Goal: Communication & Community: Answer question/provide support

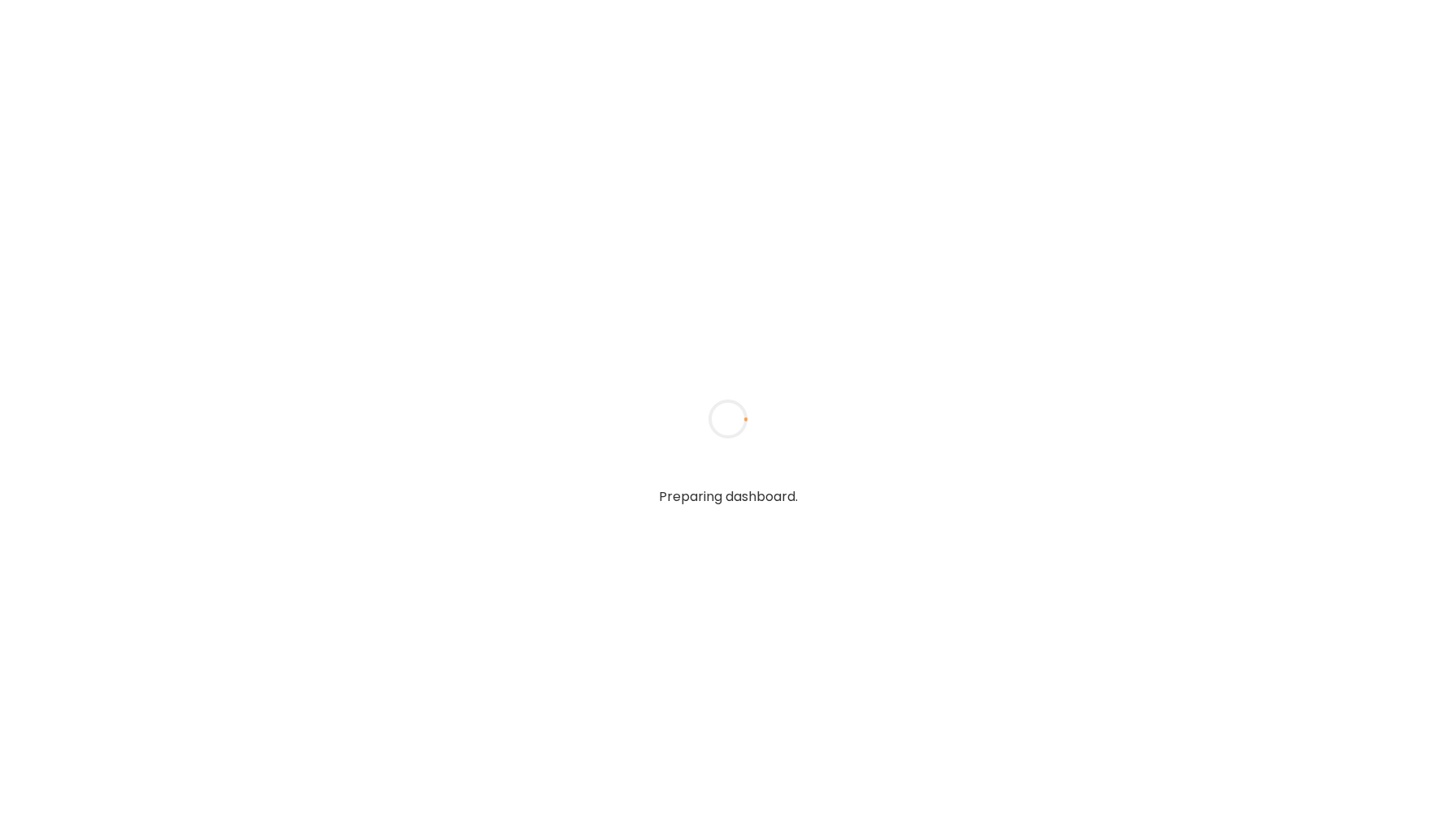
type input "*****"
type input "**********"
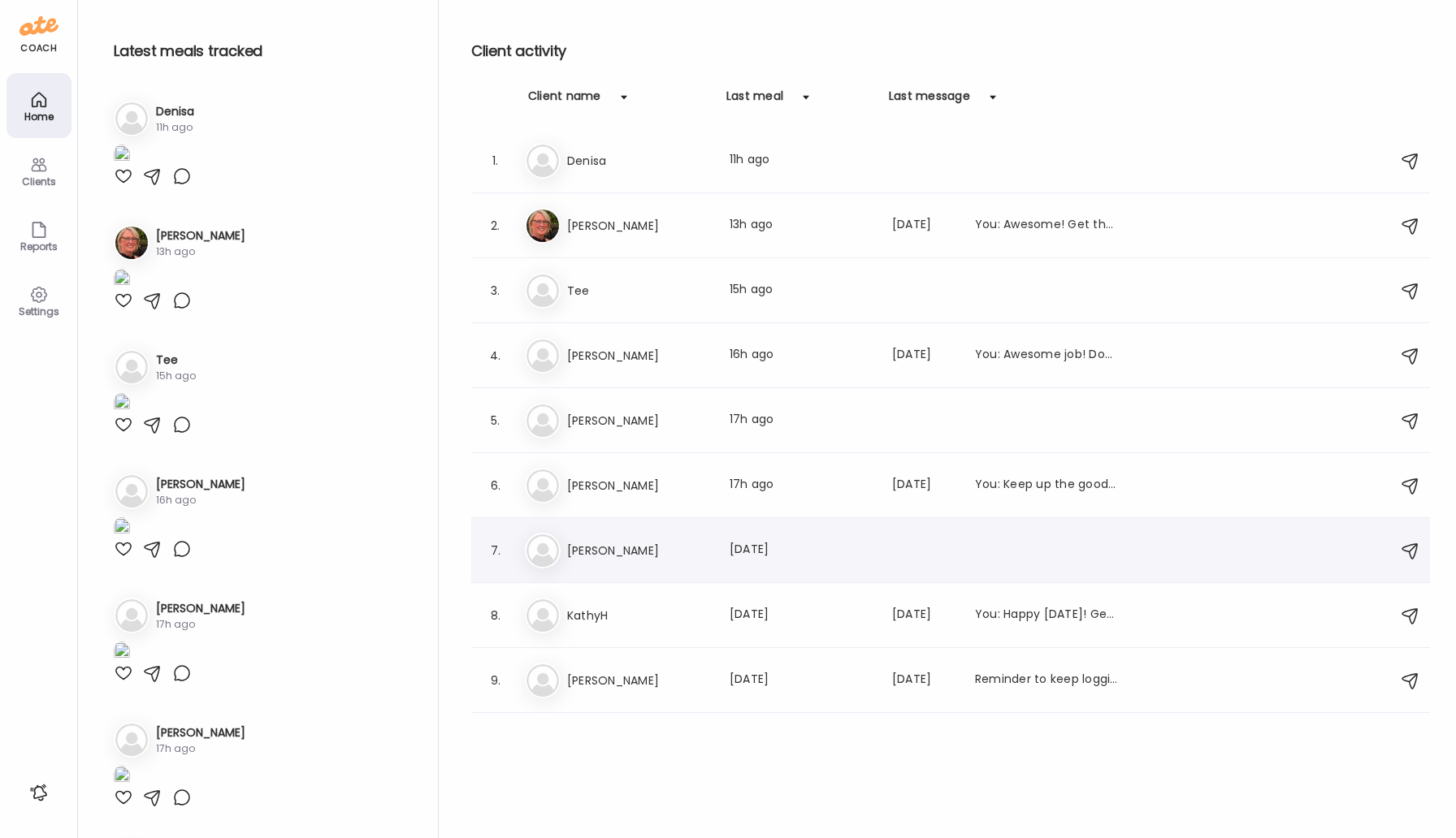
type input "**********"
click at [613, 550] on h3 "[PERSON_NAME]" at bounding box center [638, 550] width 143 height 20
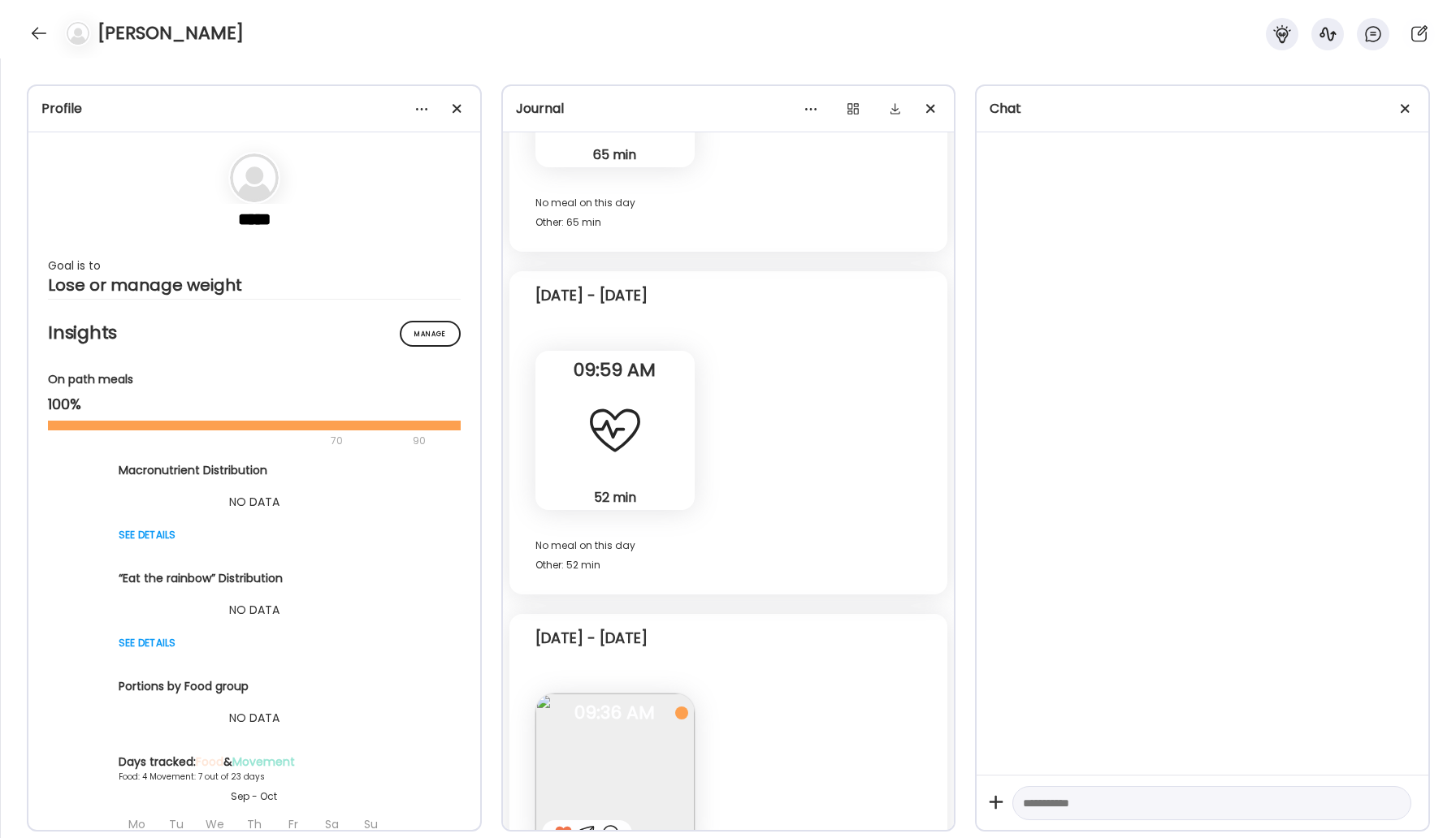
scroll to position [3011, 0]
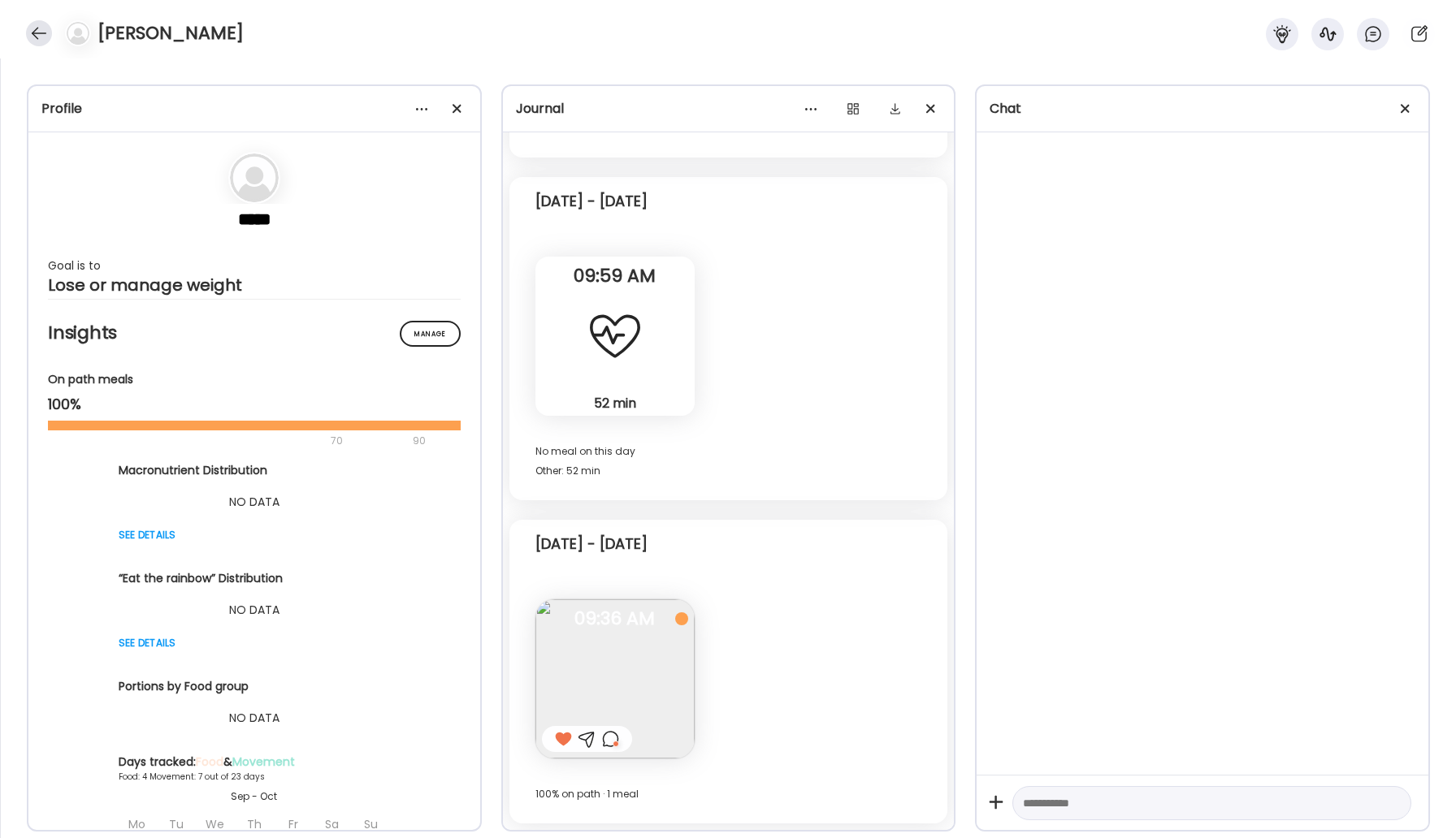
click at [44, 34] on div at bounding box center [38, 33] width 26 height 26
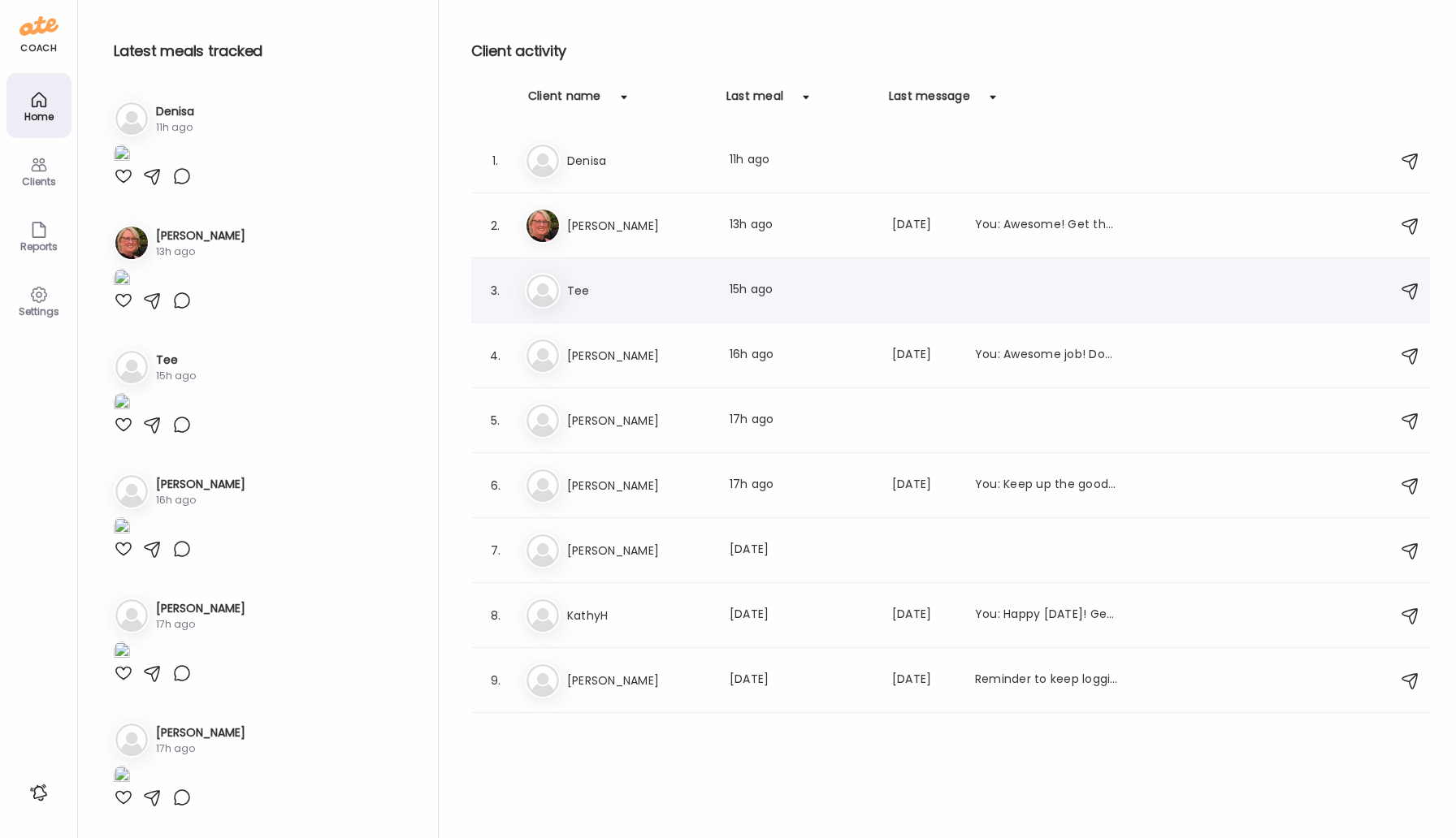
click at [585, 308] on div "3. Te Tee Last meal: 15h ago" at bounding box center [951, 290] width 959 height 65
click at [579, 299] on h3 "Tee" at bounding box center [638, 291] width 143 height 20
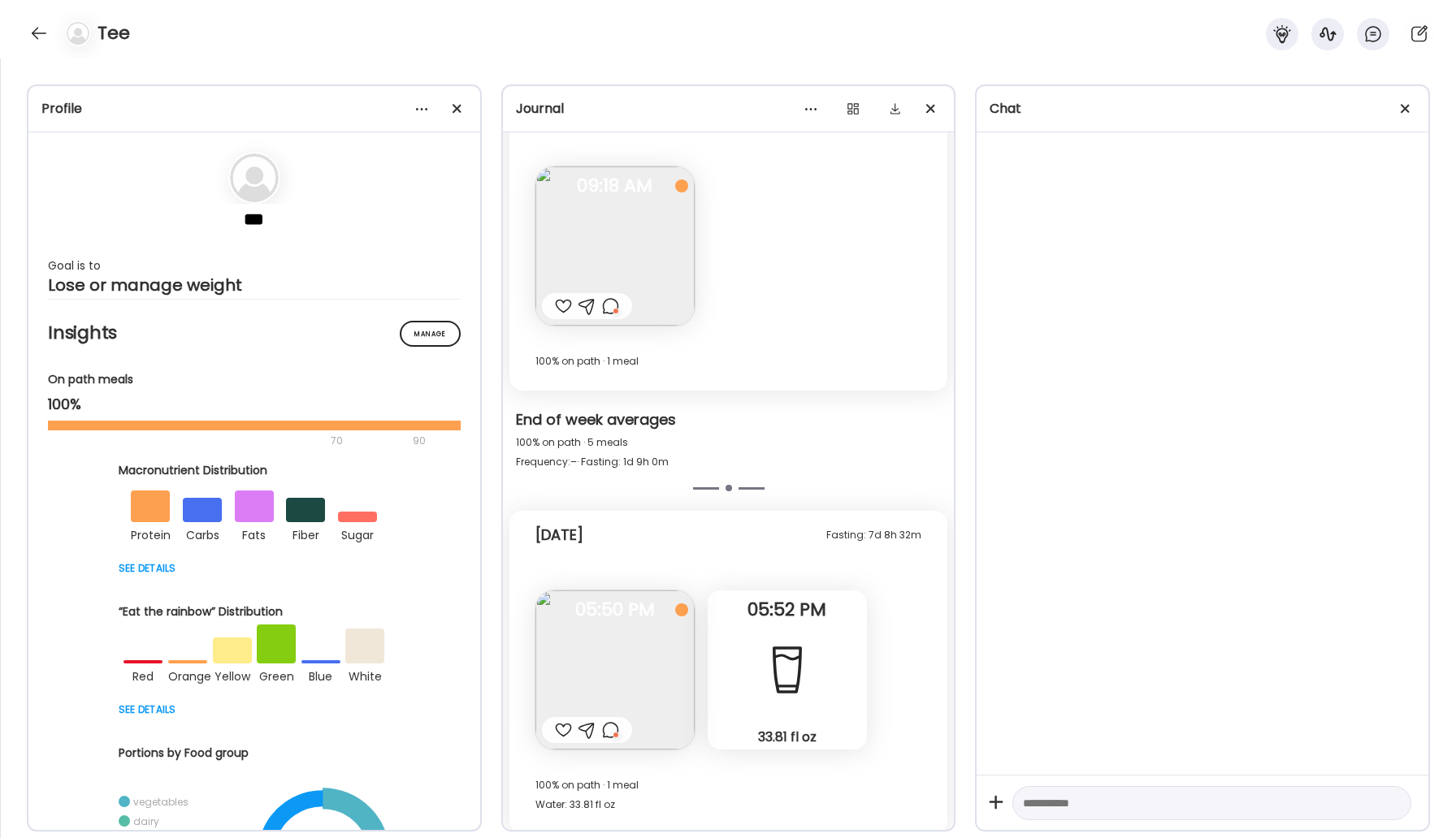
scroll to position [1861, 0]
click at [35, 22] on div at bounding box center [38, 33] width 26 height 26
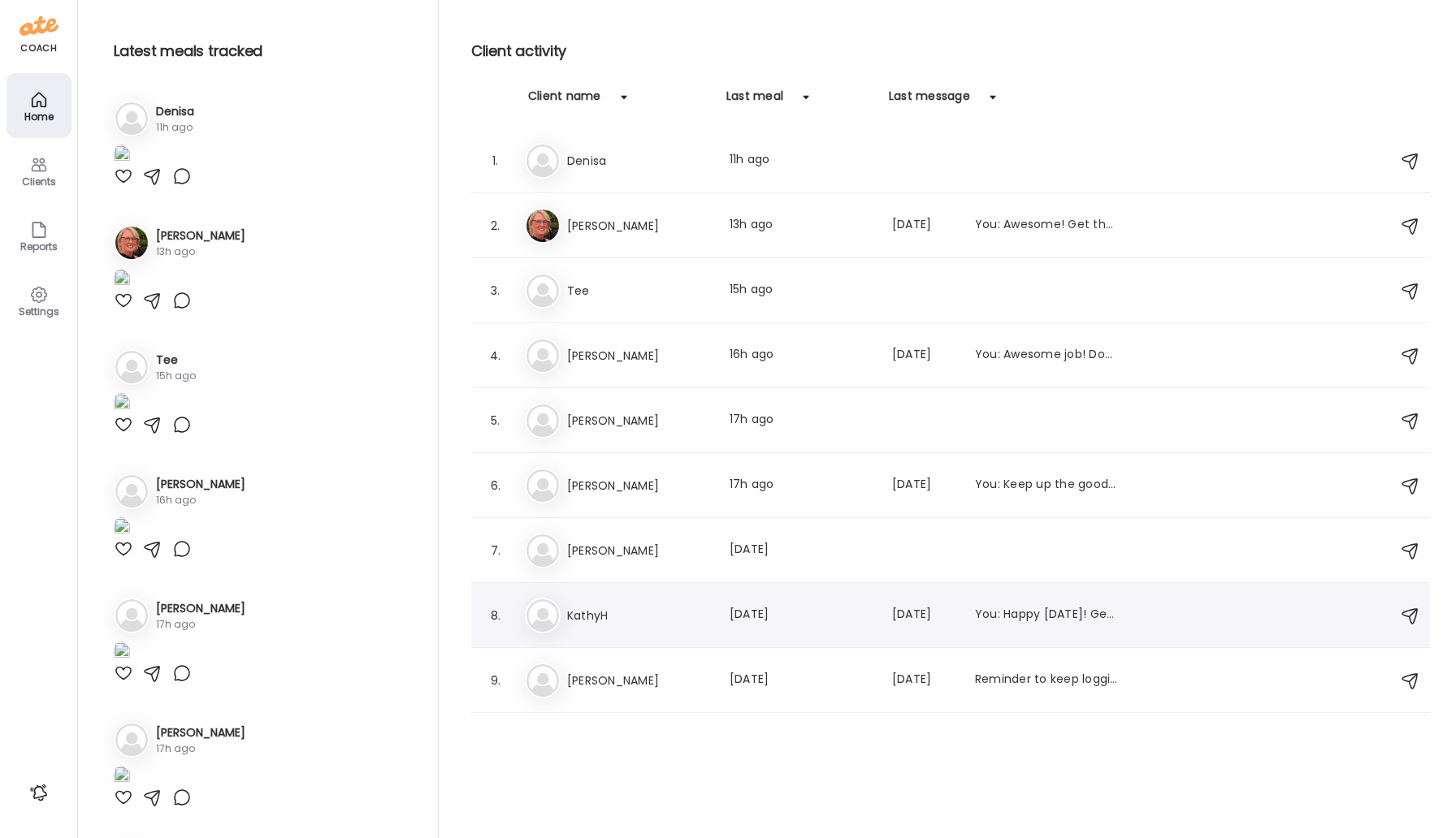
click at [597, 604] on div "Ka [PERSON_NAME] Last meal: [DATE] Last message: [DATE] You: Happy [DATE]! Get …" at bounding box center [953, 616] width 857 height 36
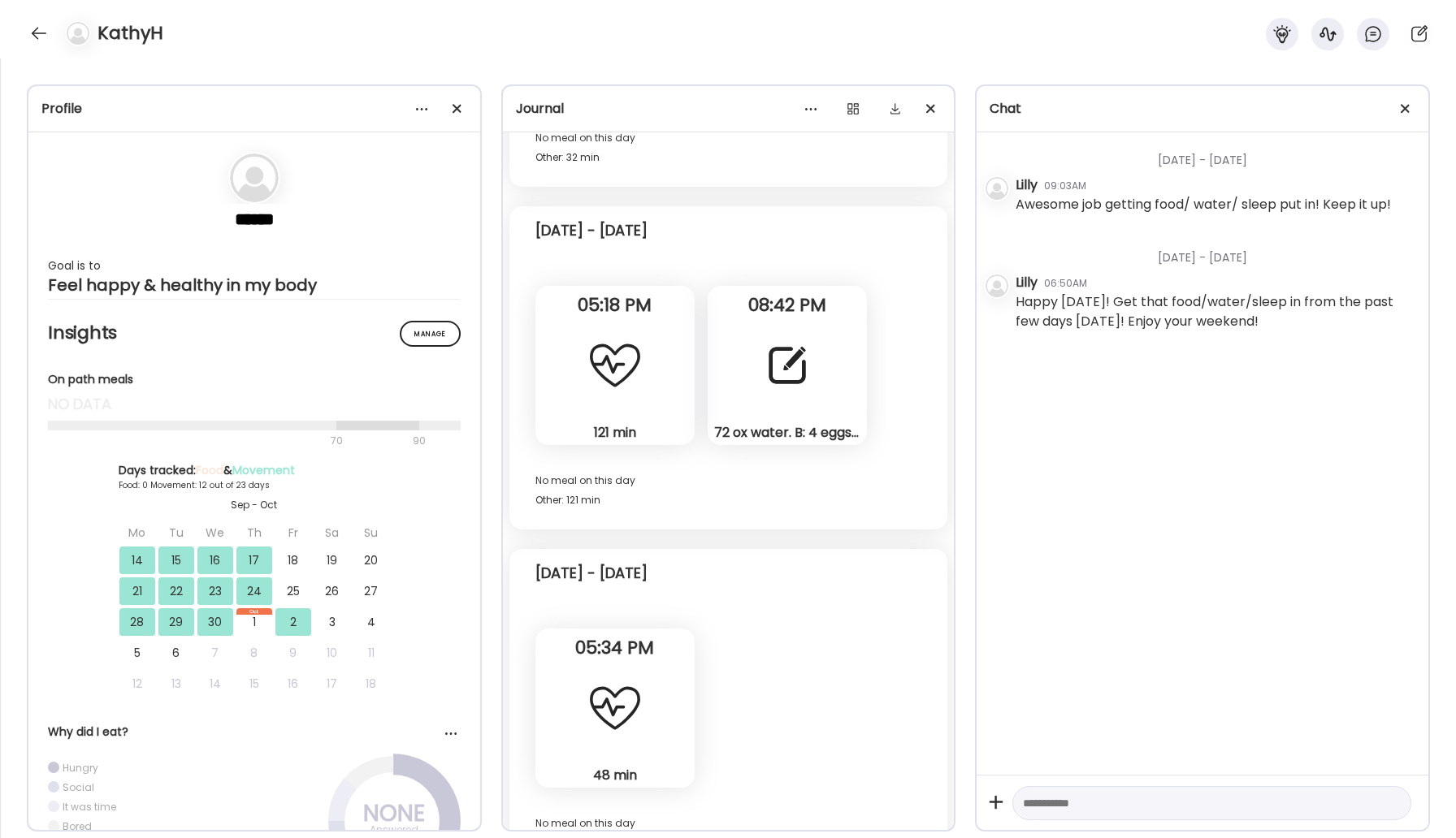
scroll to position [10964, 0]
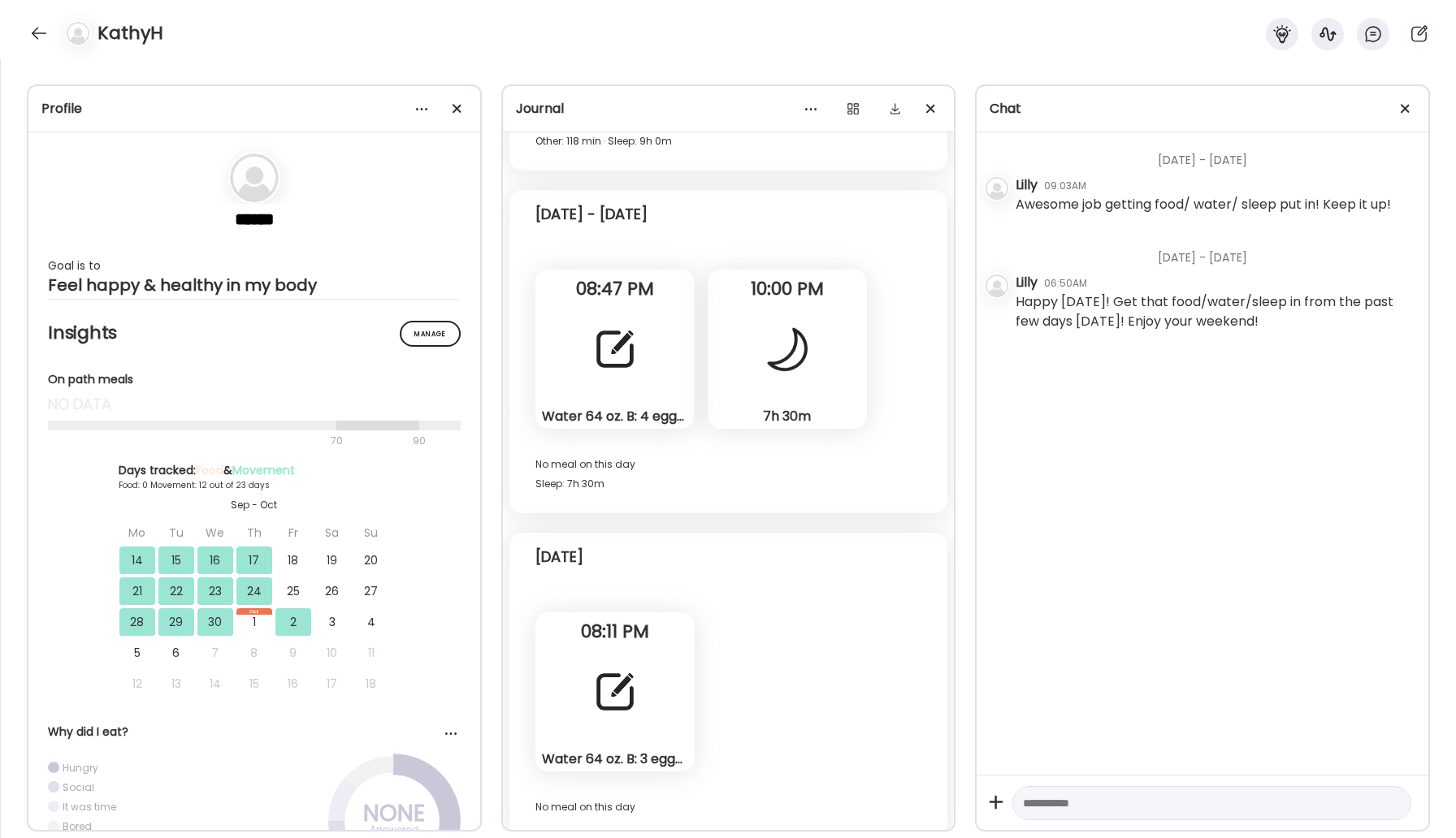
click at [637, 670] on div at bounding box center [615, 692] width 59 height 59
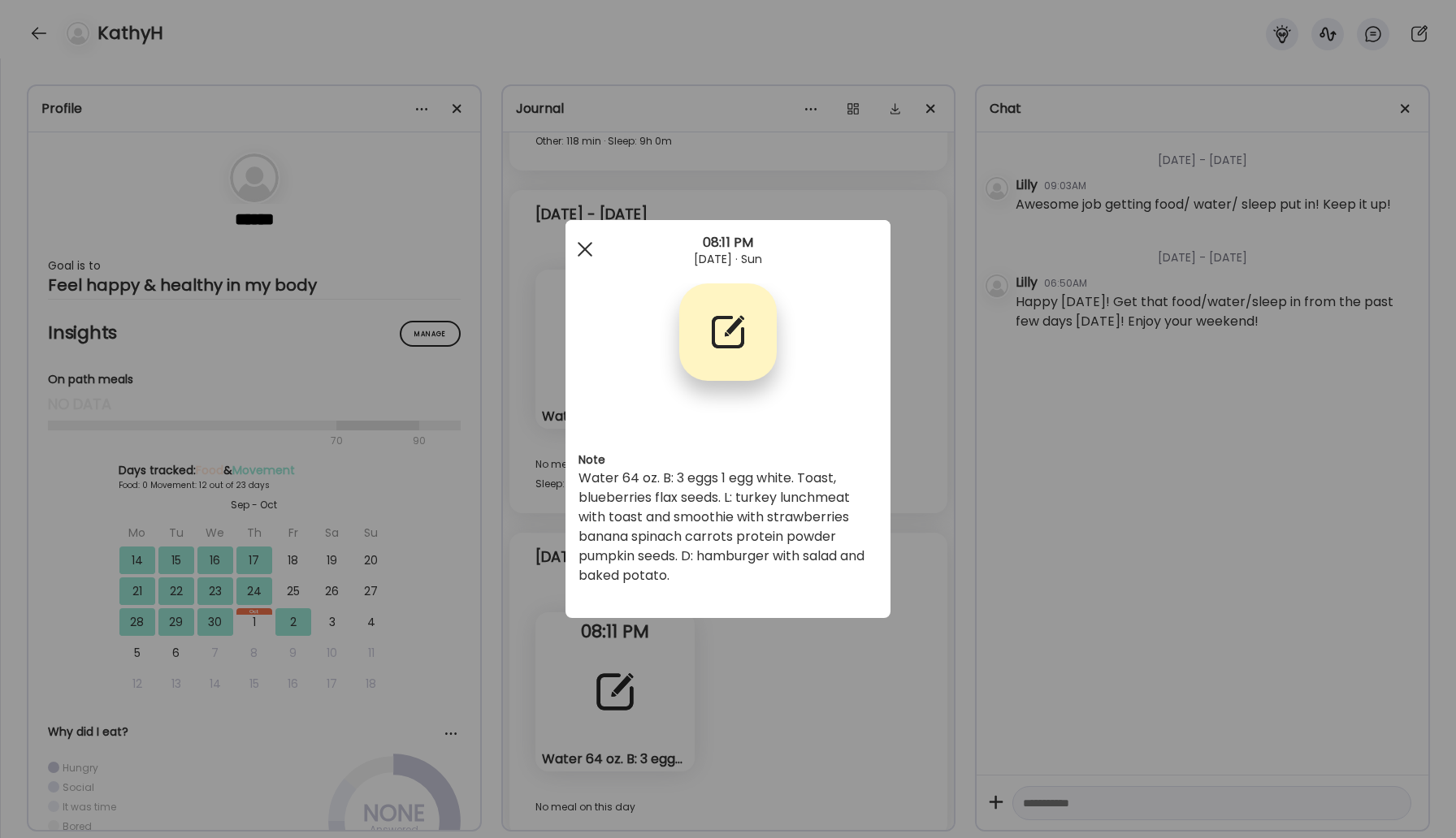
click at [582, 244] on div at bounding box center [585, 249] width 33 height 33
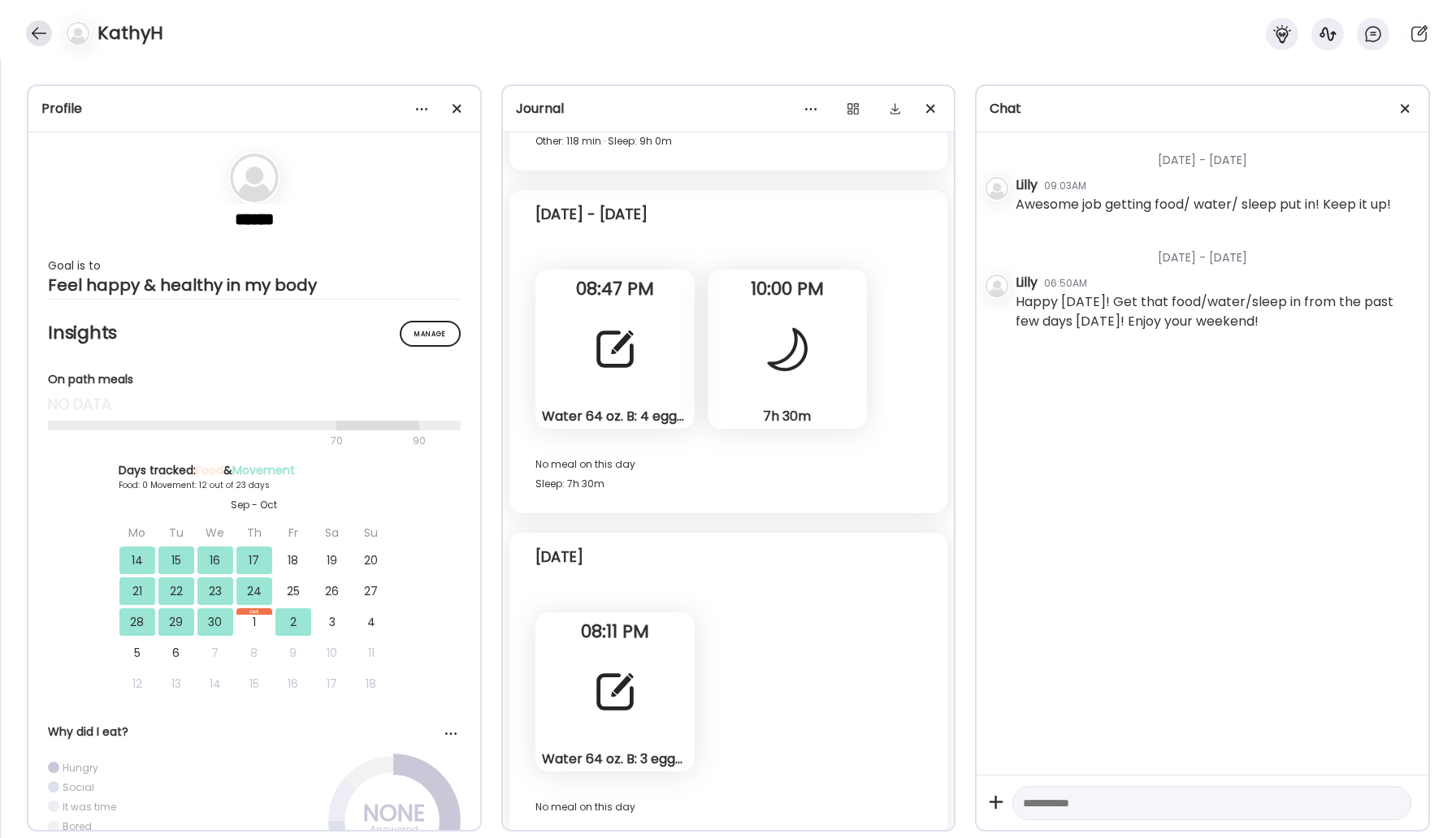
click at [34, 34] on div at bounding box center [38, 33] width 26 height 26
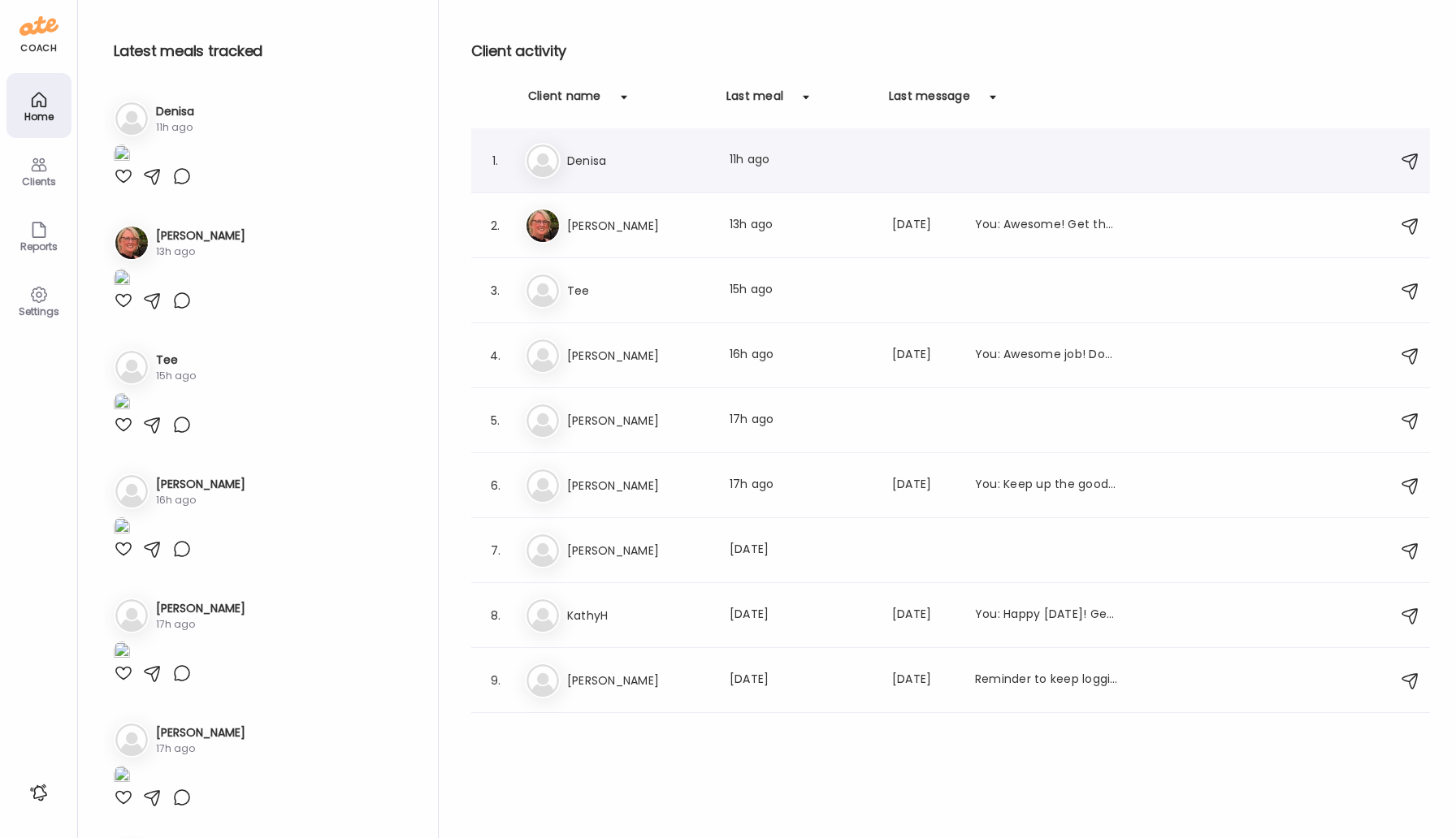
click at [589, 154] on h3 "Denisa" at bounding box center [638, 161] width 143 height 20
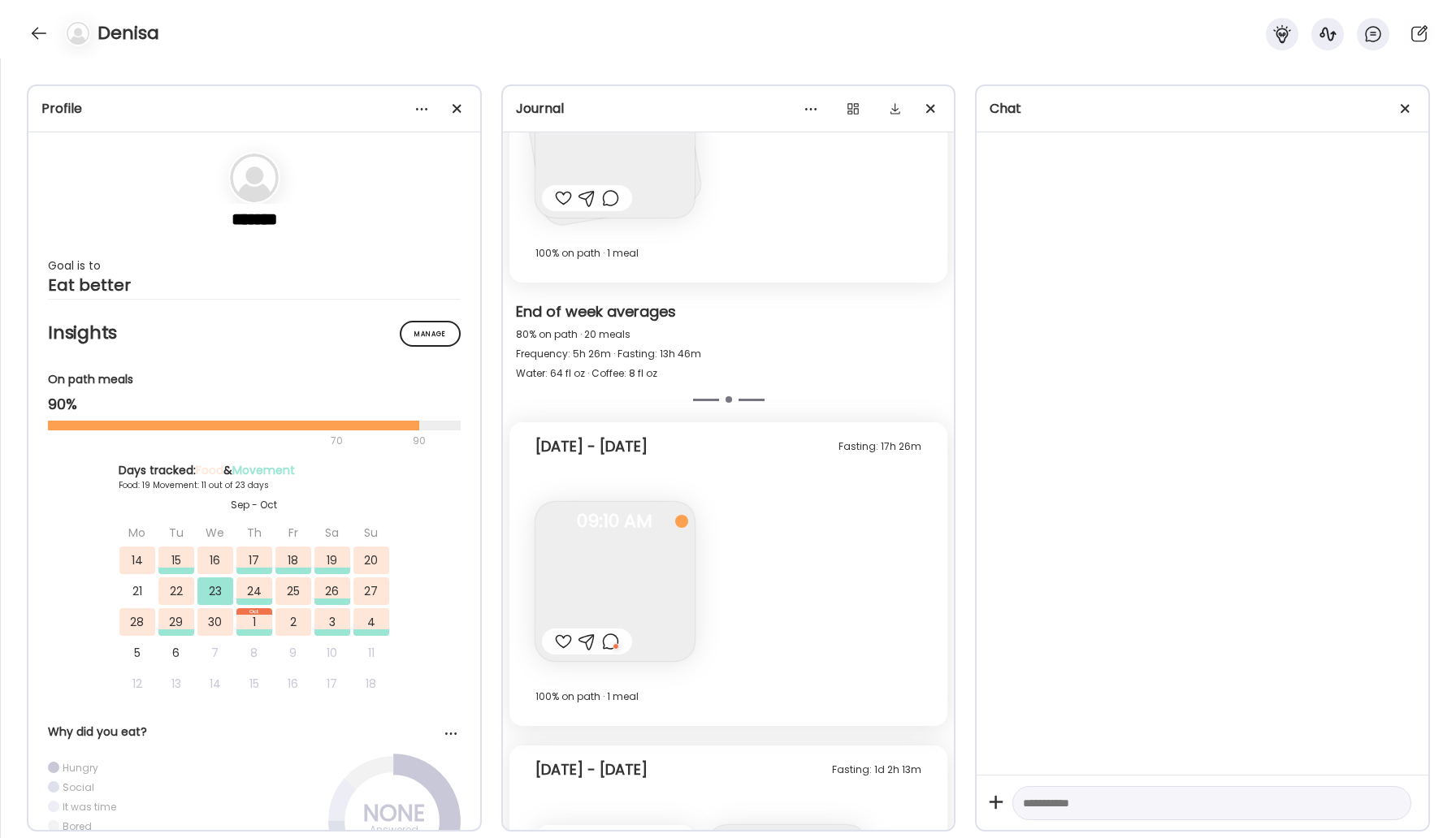
scroll to position [12696, 0]
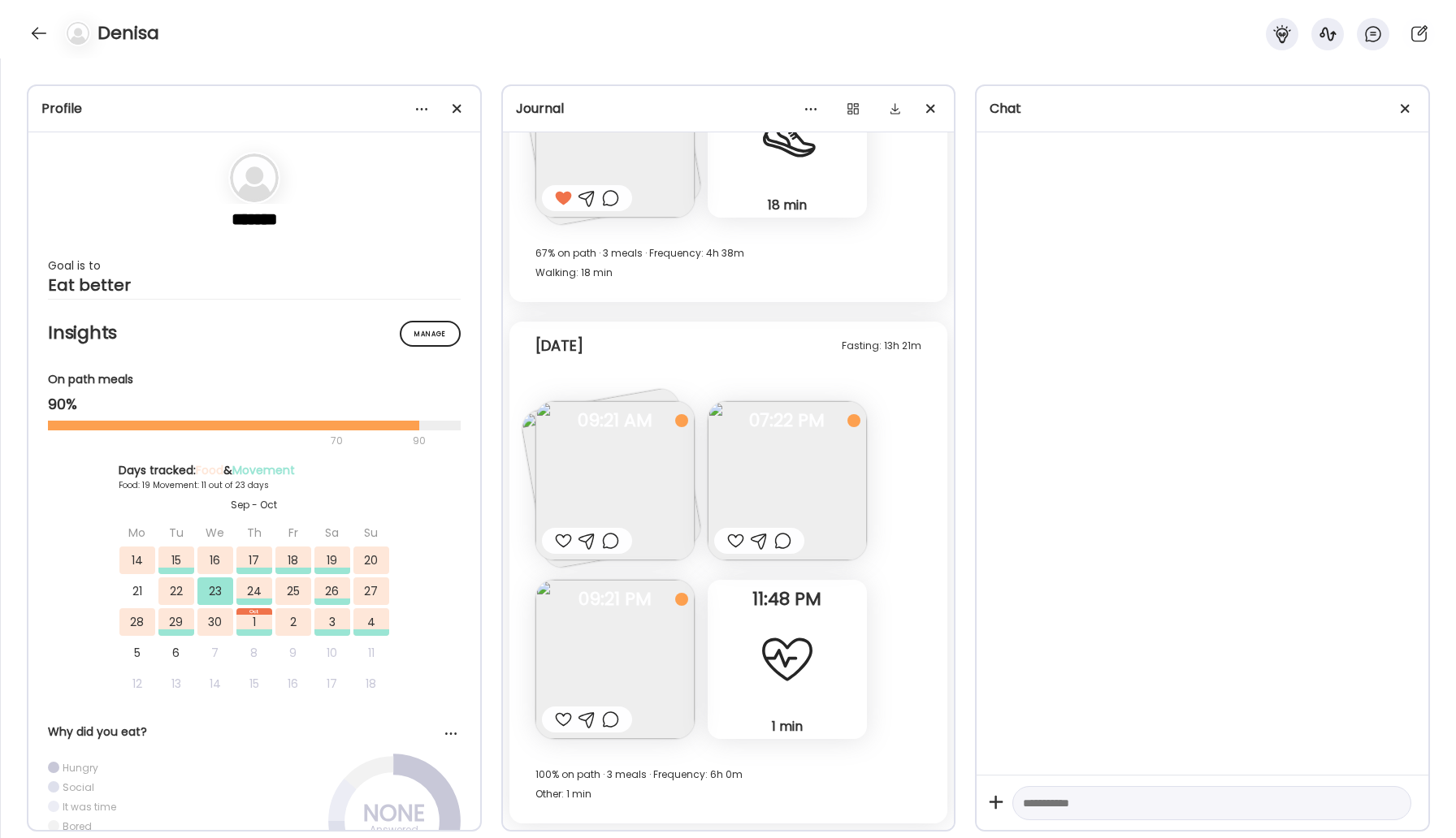
click at [642, 475] on img at bounding box center [614, 480] width 159 height 159
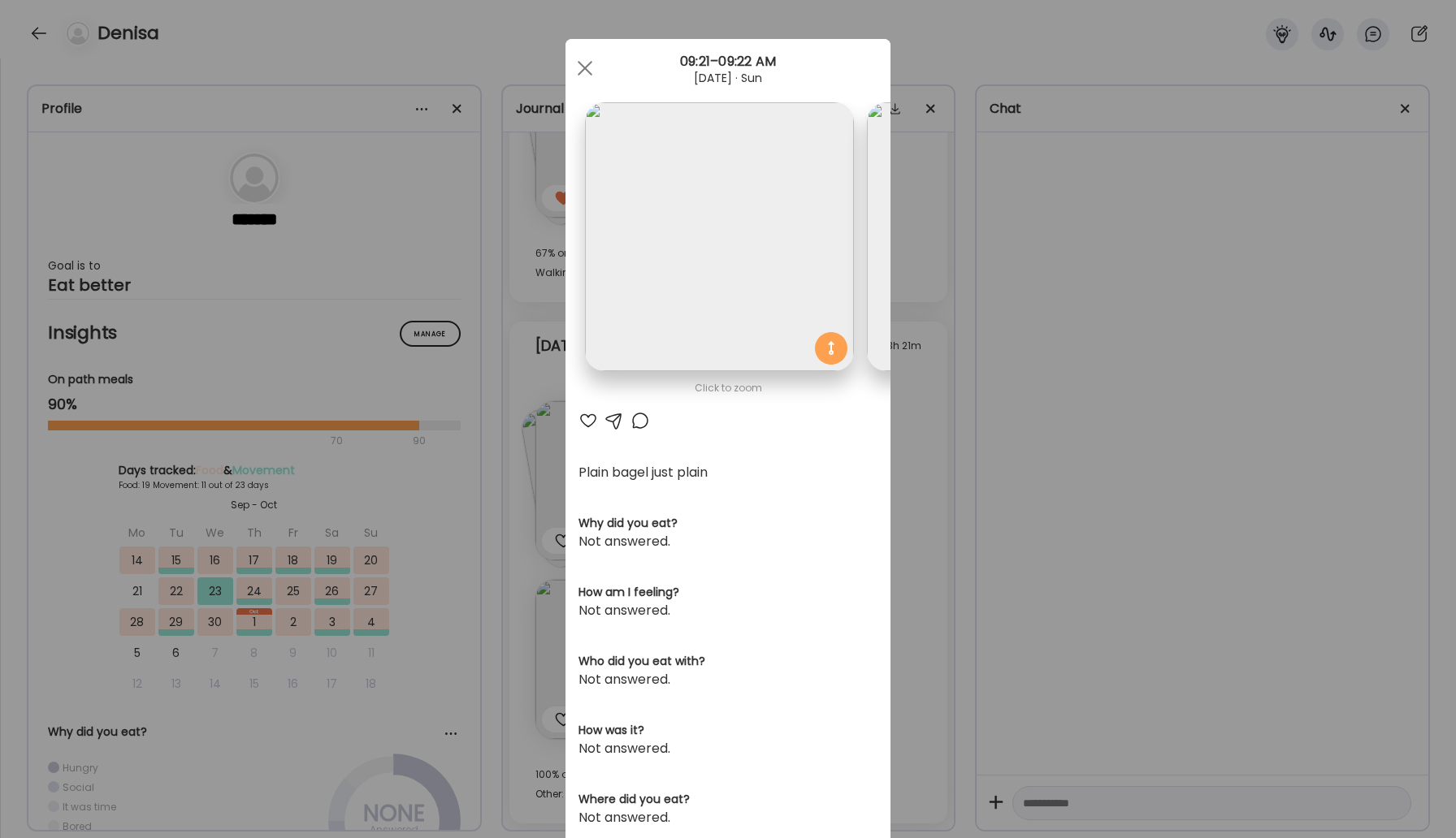
scroll to position [0, 265]
click at [589, 72] on span at bounding box center [585, 68] width 14 height 14
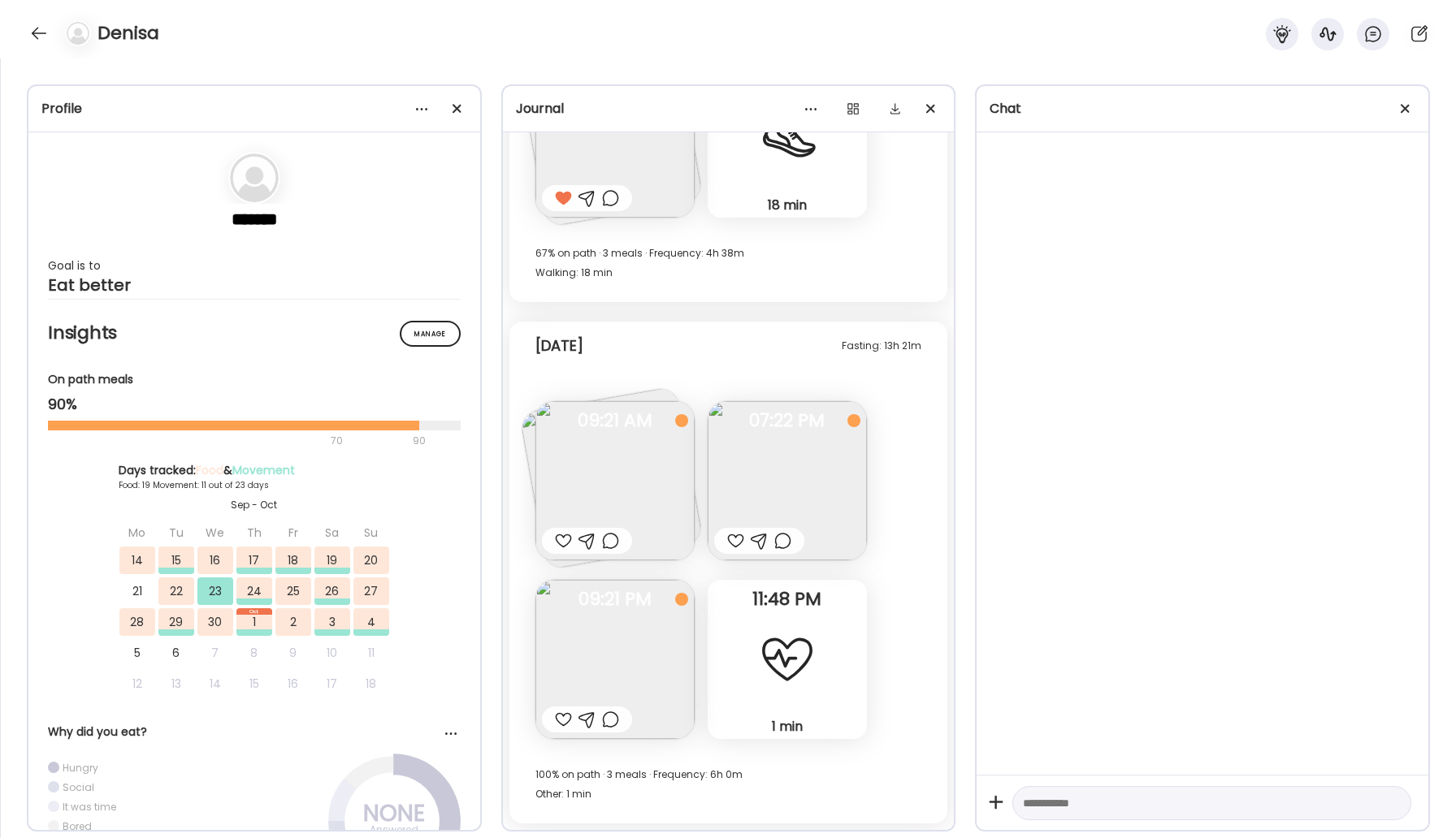
click at [556, 538] on div at bounding box center [563, 541] width 17 height 20
click at [760, 480] on img at bounding box center [787, 480] width 159 height 159
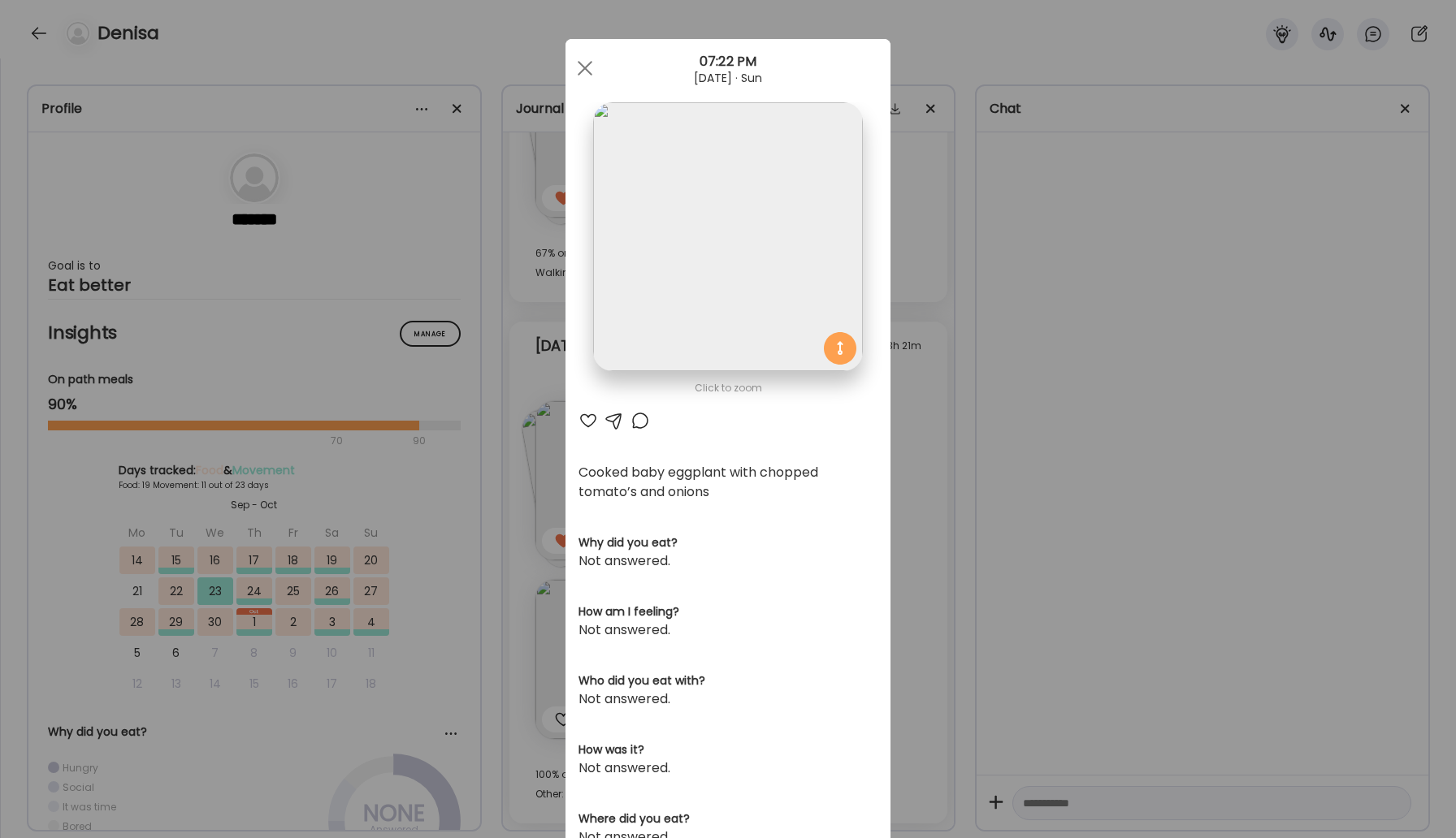
click at [636, 419] on div at bounding box center [640, 421] width 20 height 20
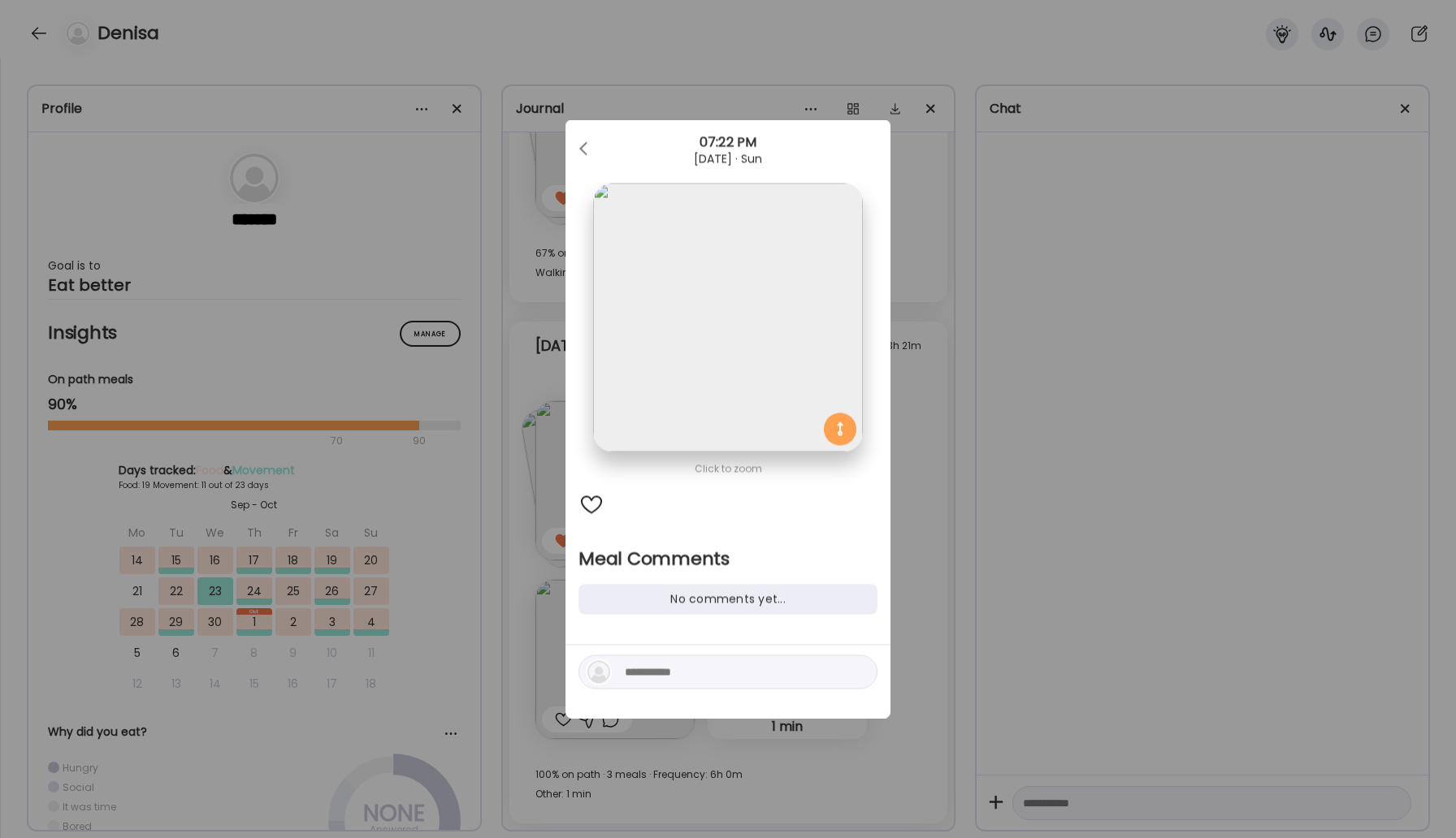
click at [668, 677] on textarea at bounding box center [734, 673] width 219 height 20
type textarea "****"
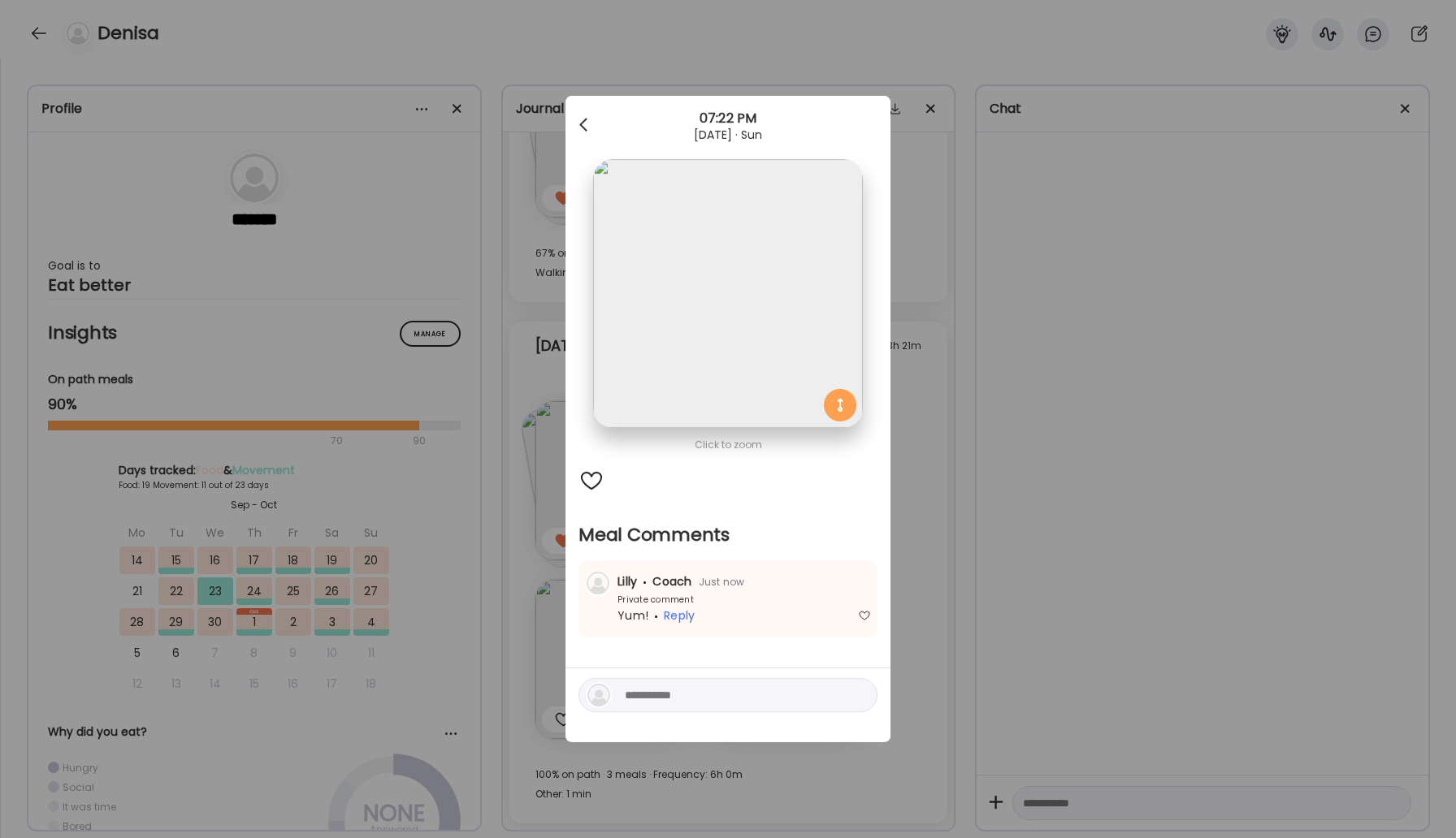
click at [579, 124] on div at bounding box center [585, 125] width 33 height 33
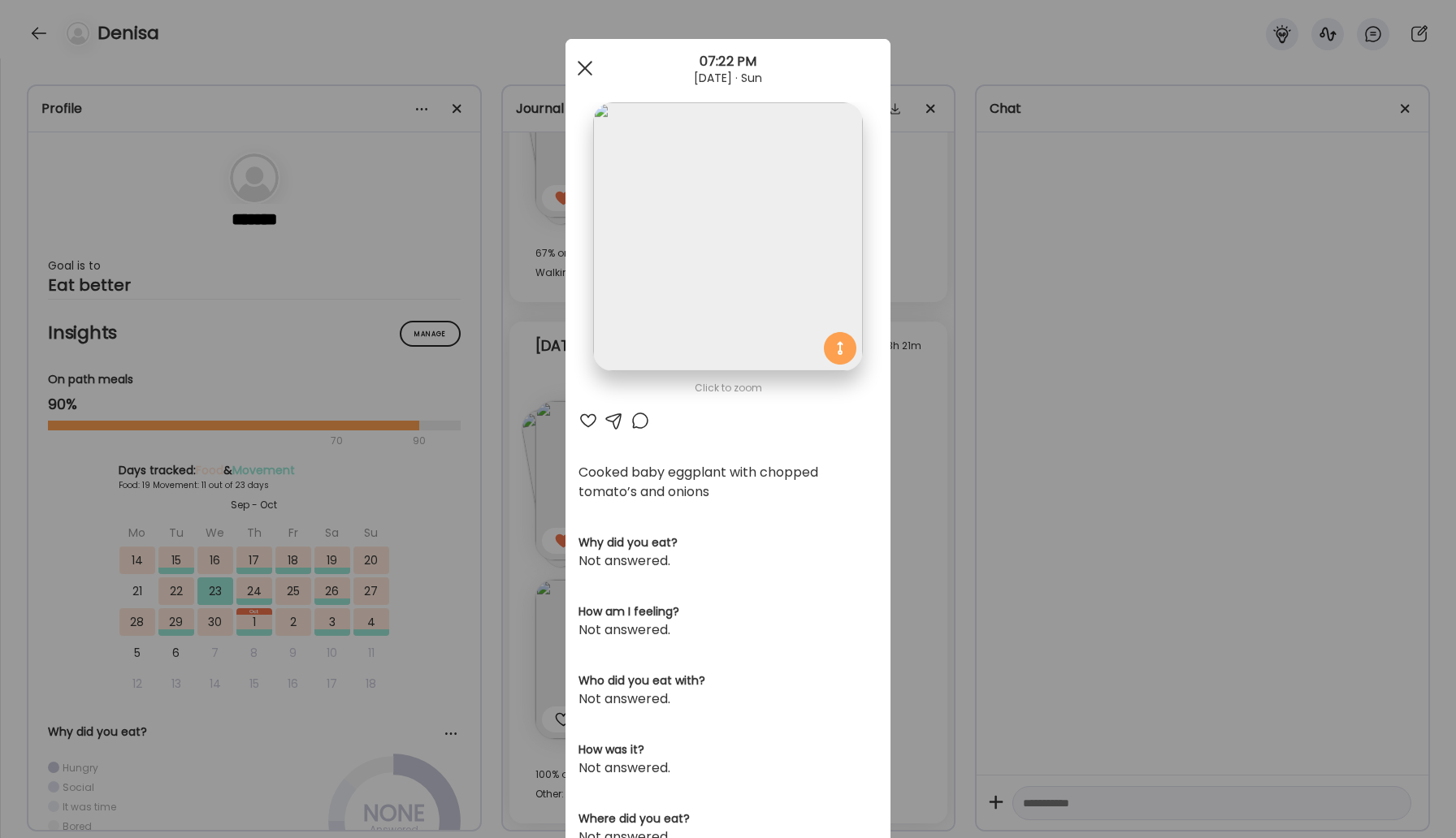
click at [585, 65] on div at bounding box center [585, 68] width 33 height 33
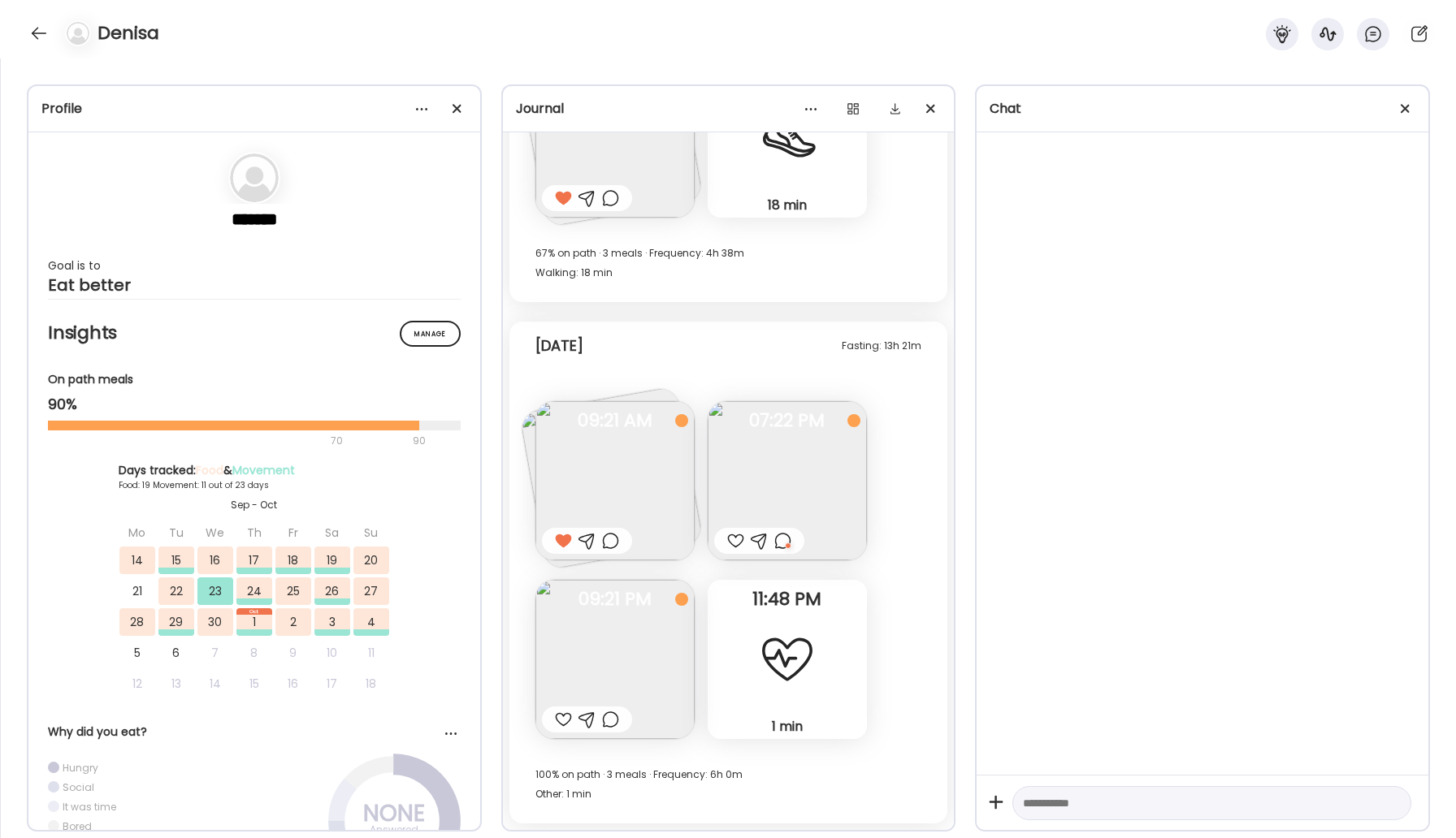
click at [562, 720] on div at bounding box center [563, 720] width 17 height 20
click at [31, 40] on div at bounding box center [38, 33] width 26 height 26
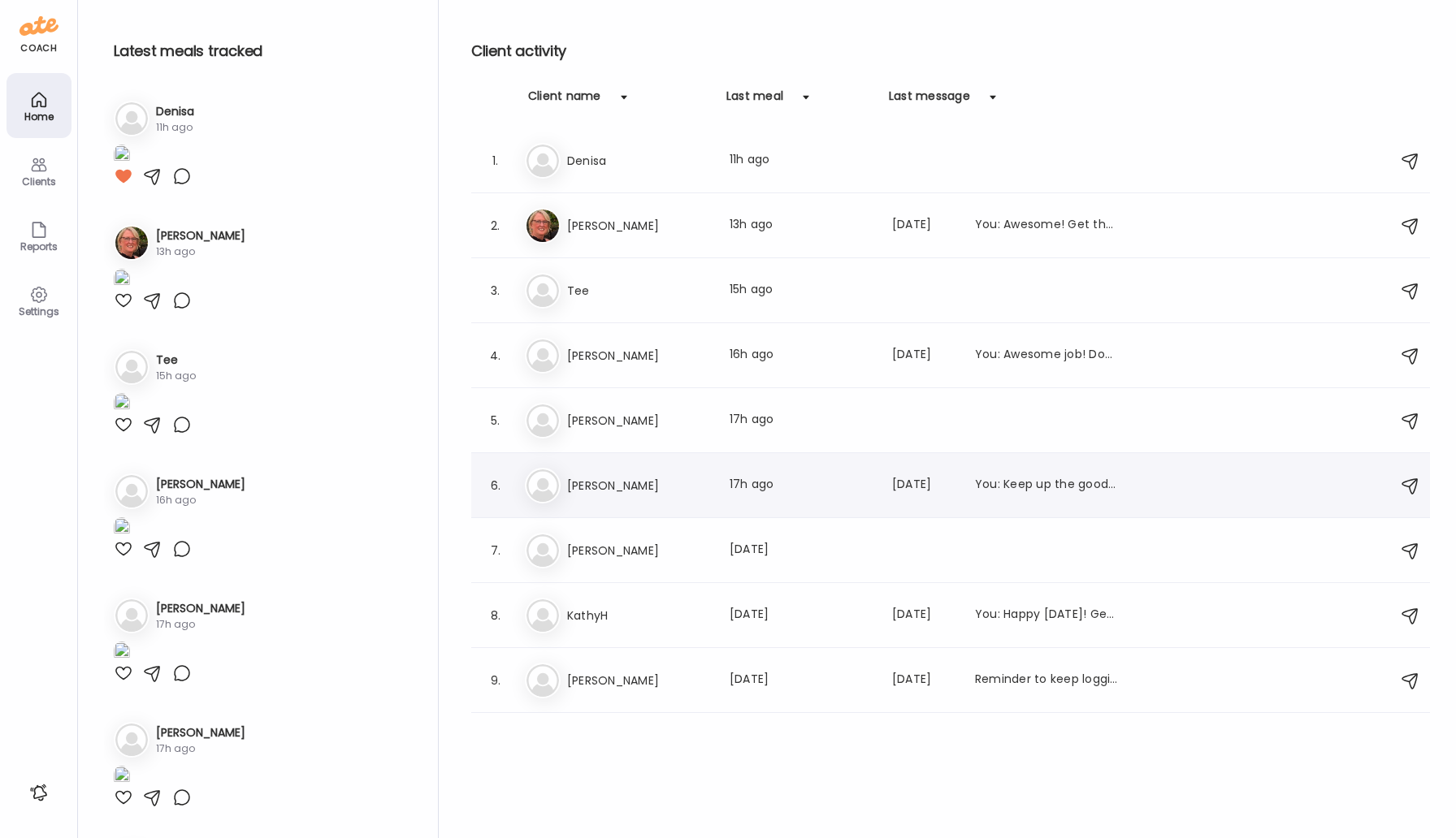
click at [610, 491] on h3 "[PERSON_NAME]" at bounding box center [638, 486] width 143 height 20
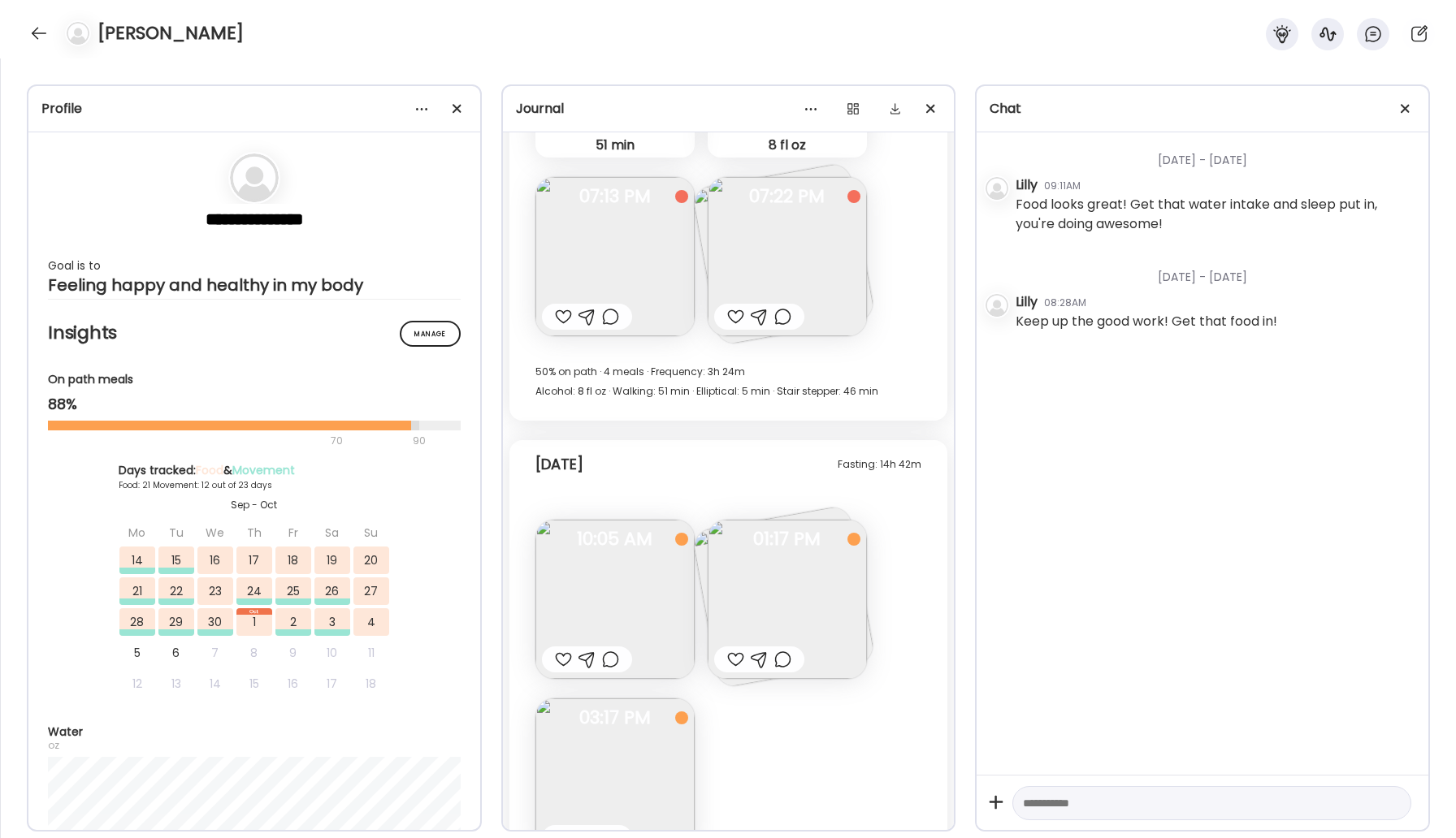
scroll to position [25203, 0]
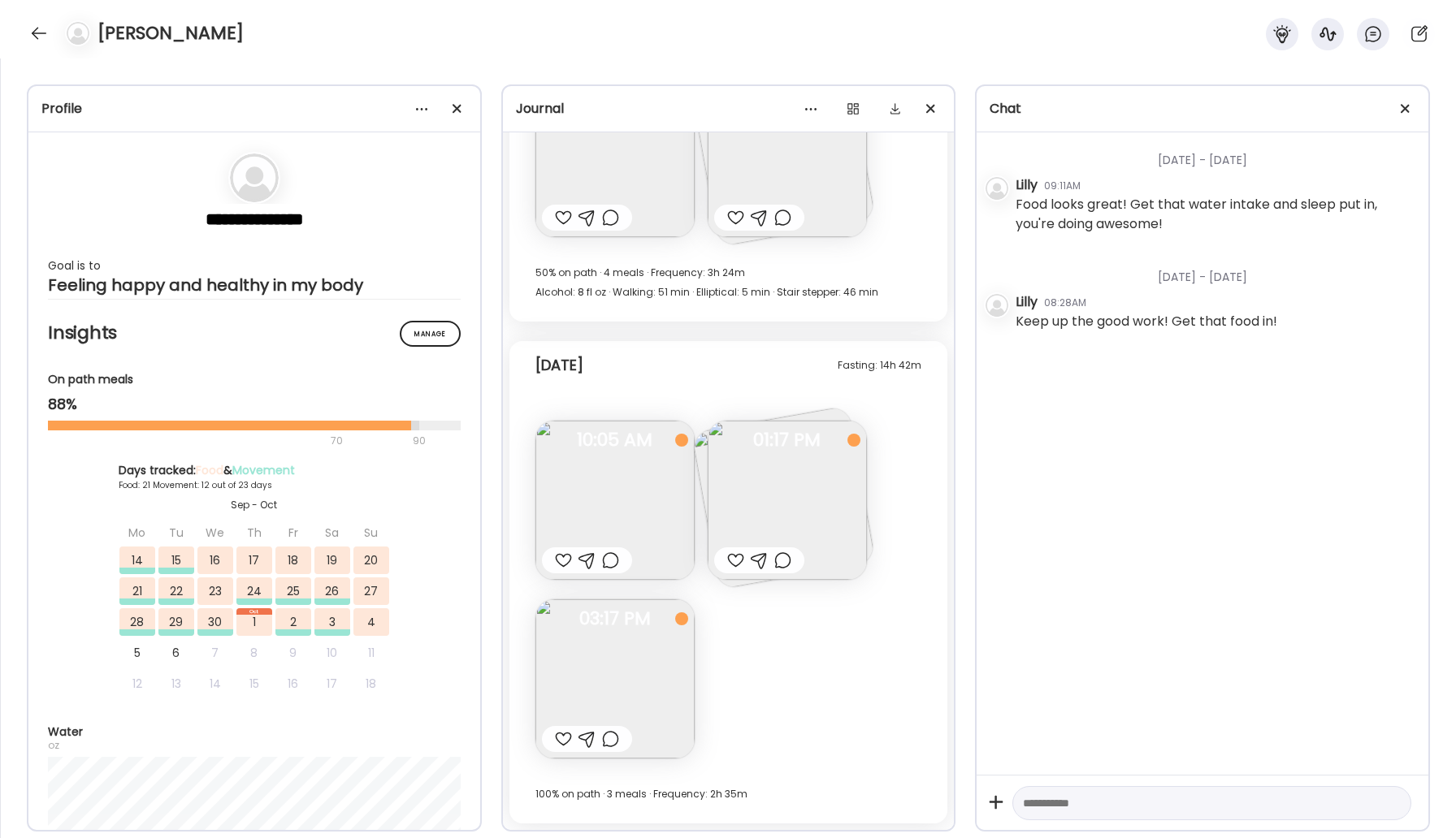
click at [50, 42] on div "[PERSON_NAME]" at bounding box center [728, 29] width 1456 height 59
click at [38, 35] on div at bounding box center [38, 33] width 26 height 26
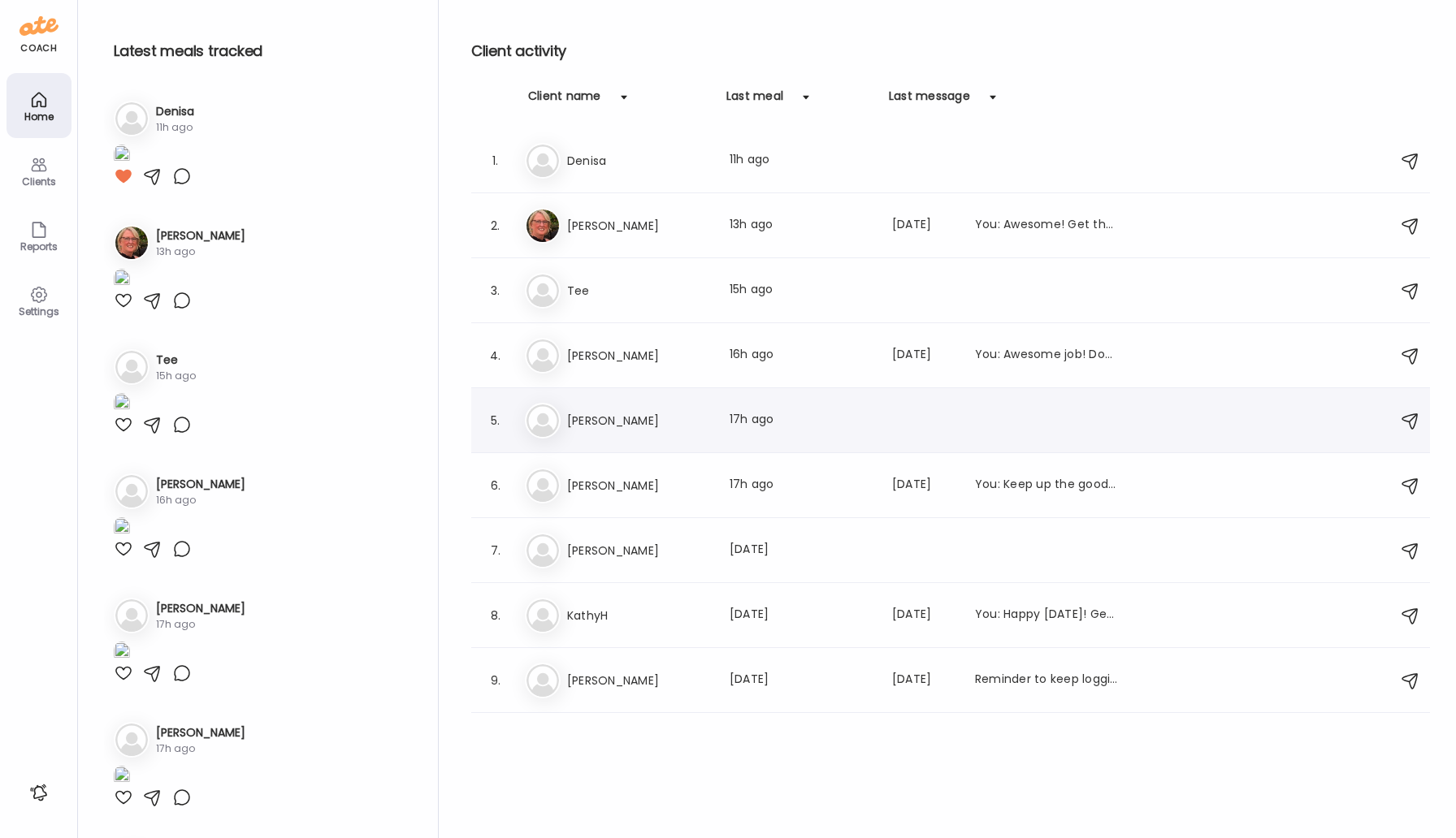
click at [576, 407] on div "Ti [PERSON_NAME] Last meal: 17h ago" at bounding box center [953, 421] width 857 height 36
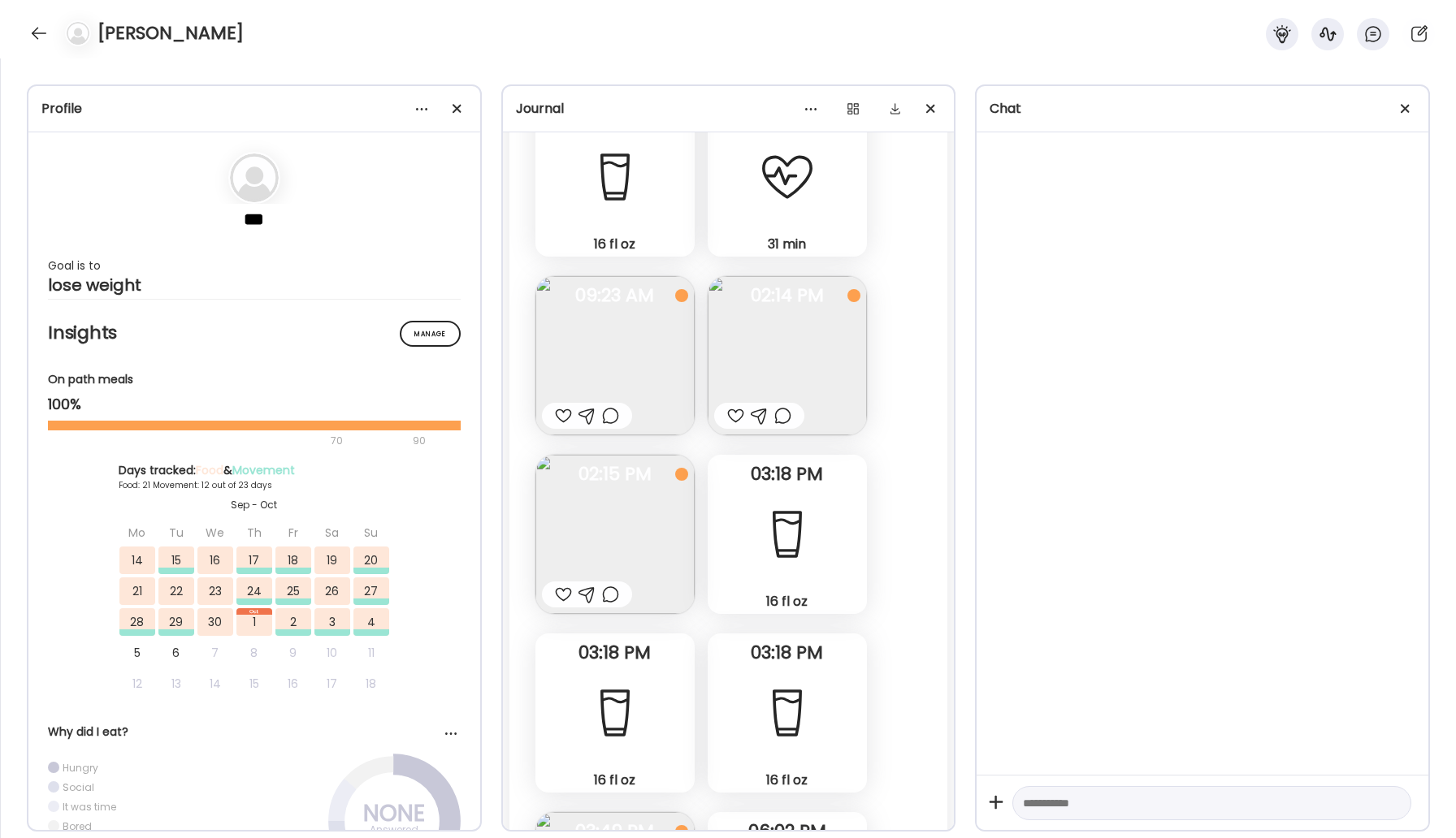
scroll to position [31961, 0]
click at [799, 356] on img at bounding box center [787, 359] width 159 height 159
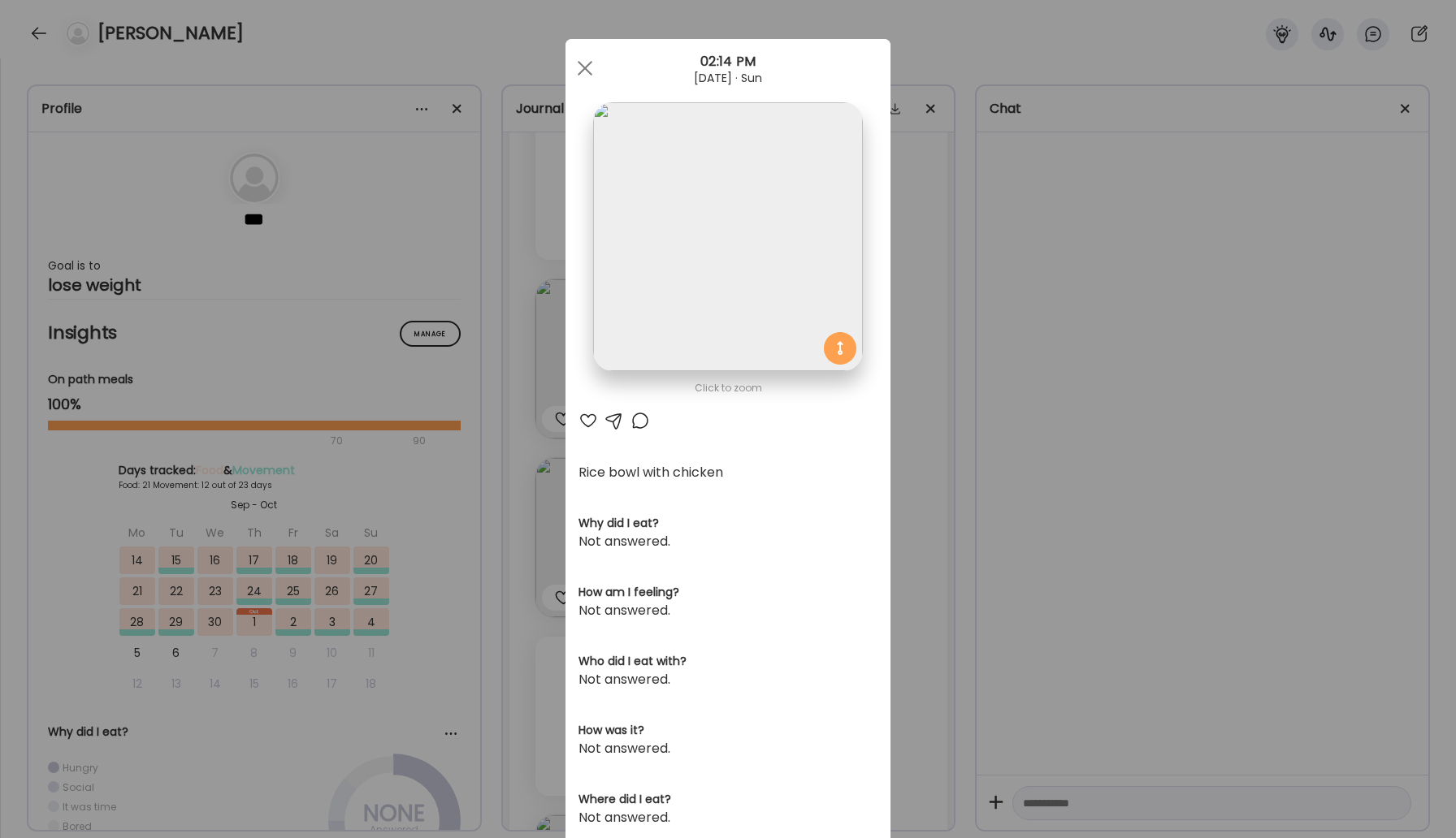
click at [638, 416] on div at bounding box center [640, 421] width 20 height 20
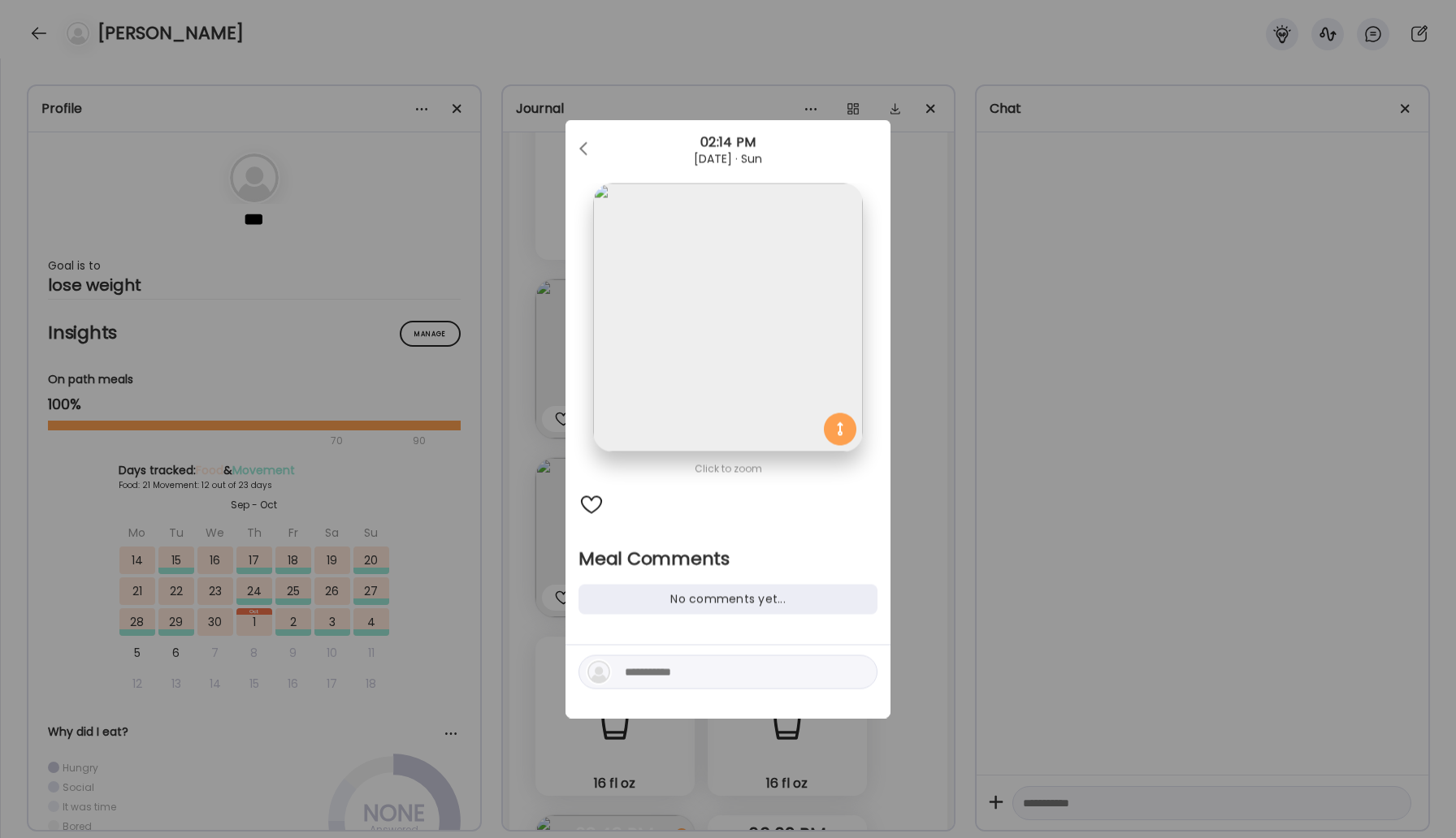
click at [738, 672] on textarea at bounding box center [734, 673] width 219 height 20
type textarea "**********"
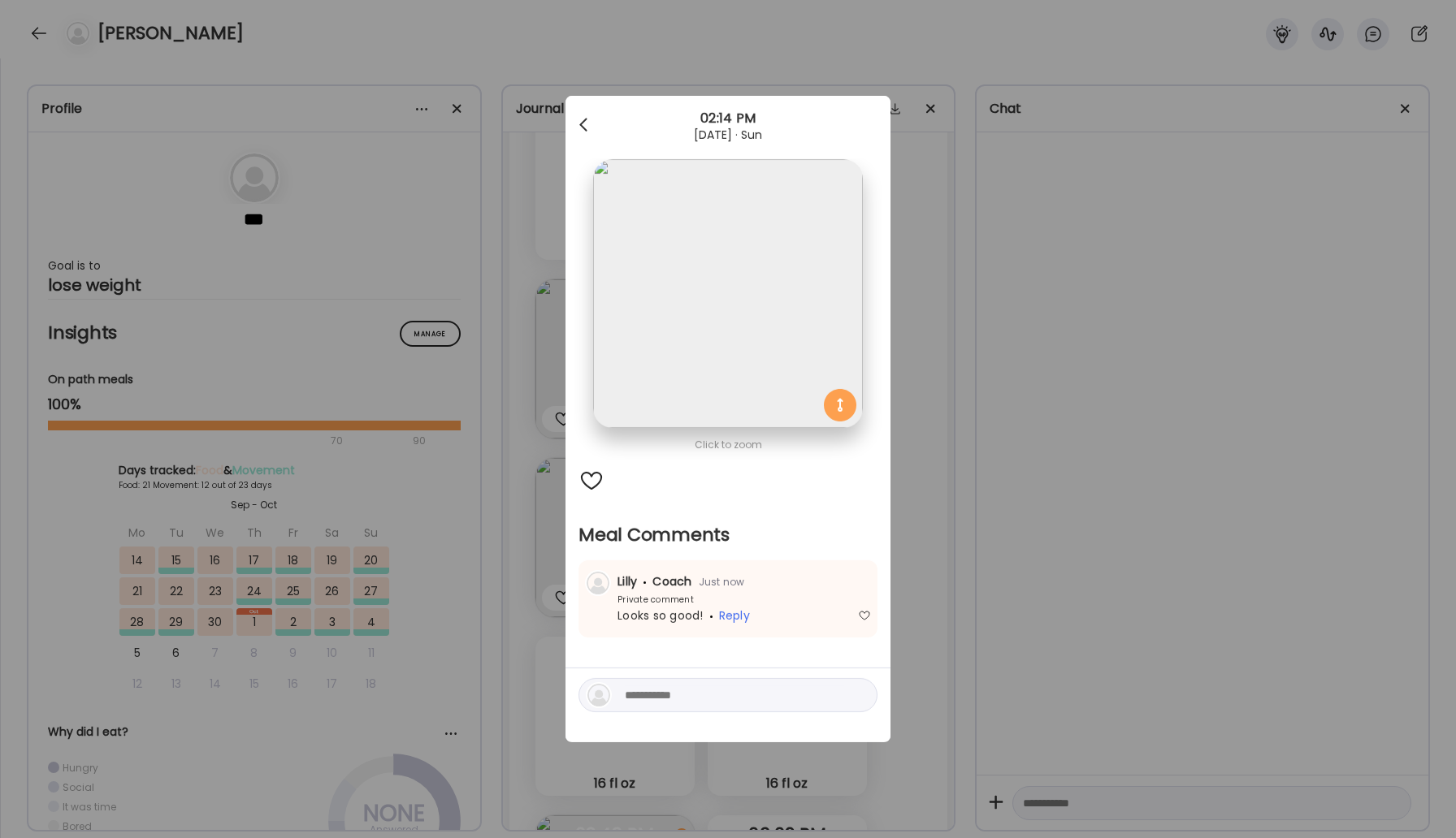
click at [586, 124] on div at bounding box center [585, 125] width 33 height 33
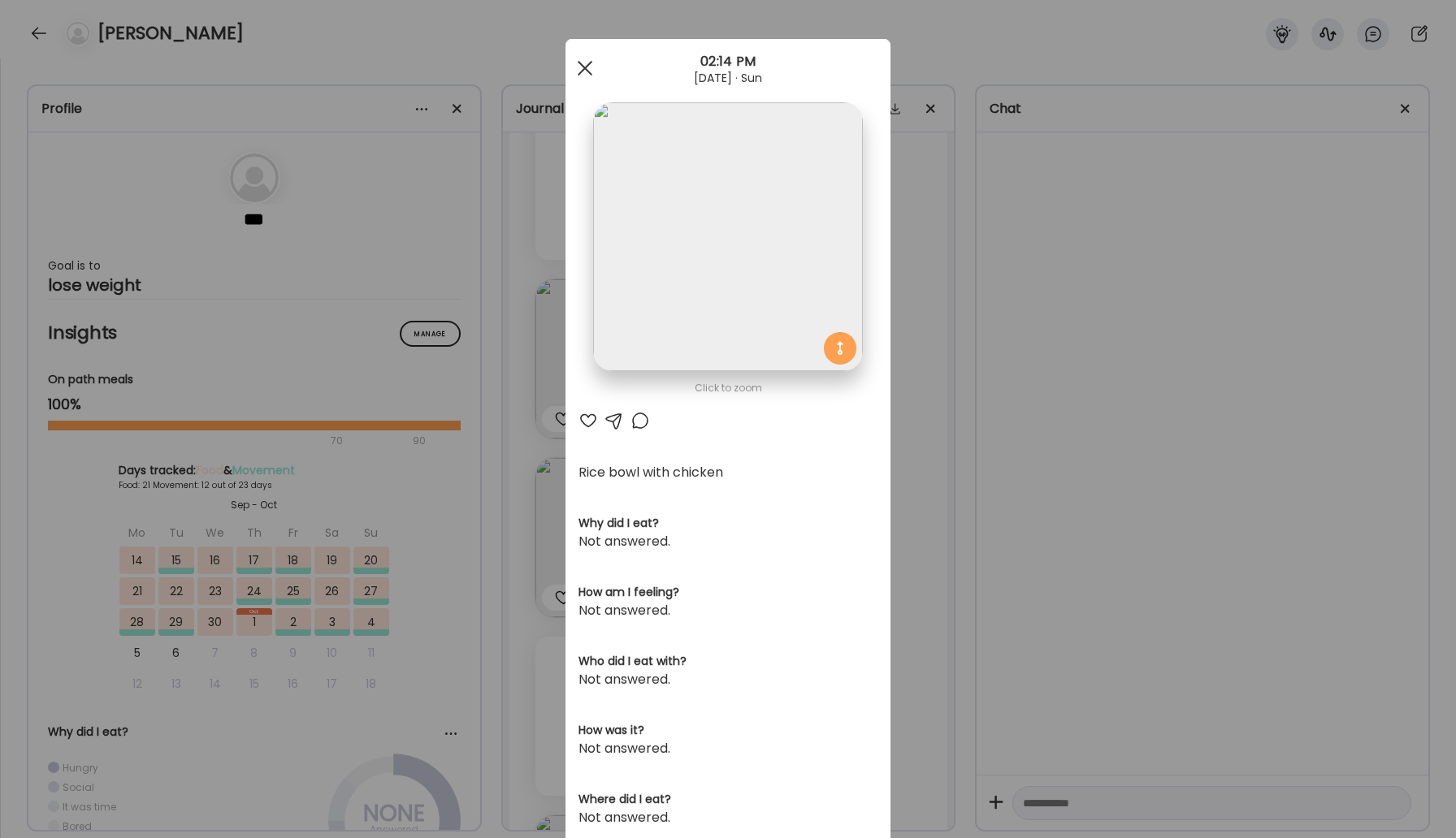
click at [585, 69] on span at bounding box center [585, 68] width 14 height 14
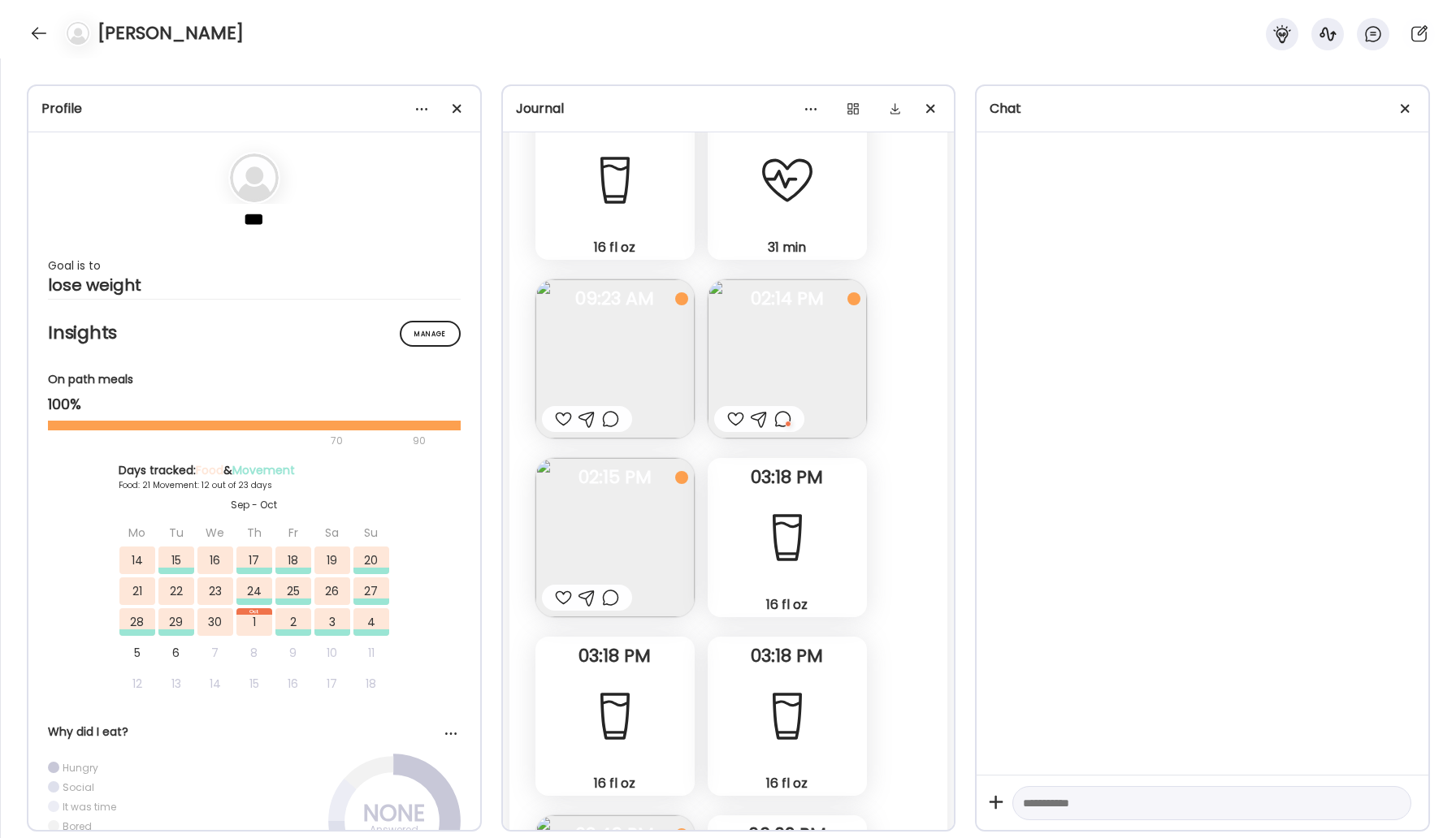
click at [614, 601] on div at bounding box center [610, 598] width 17 height 20
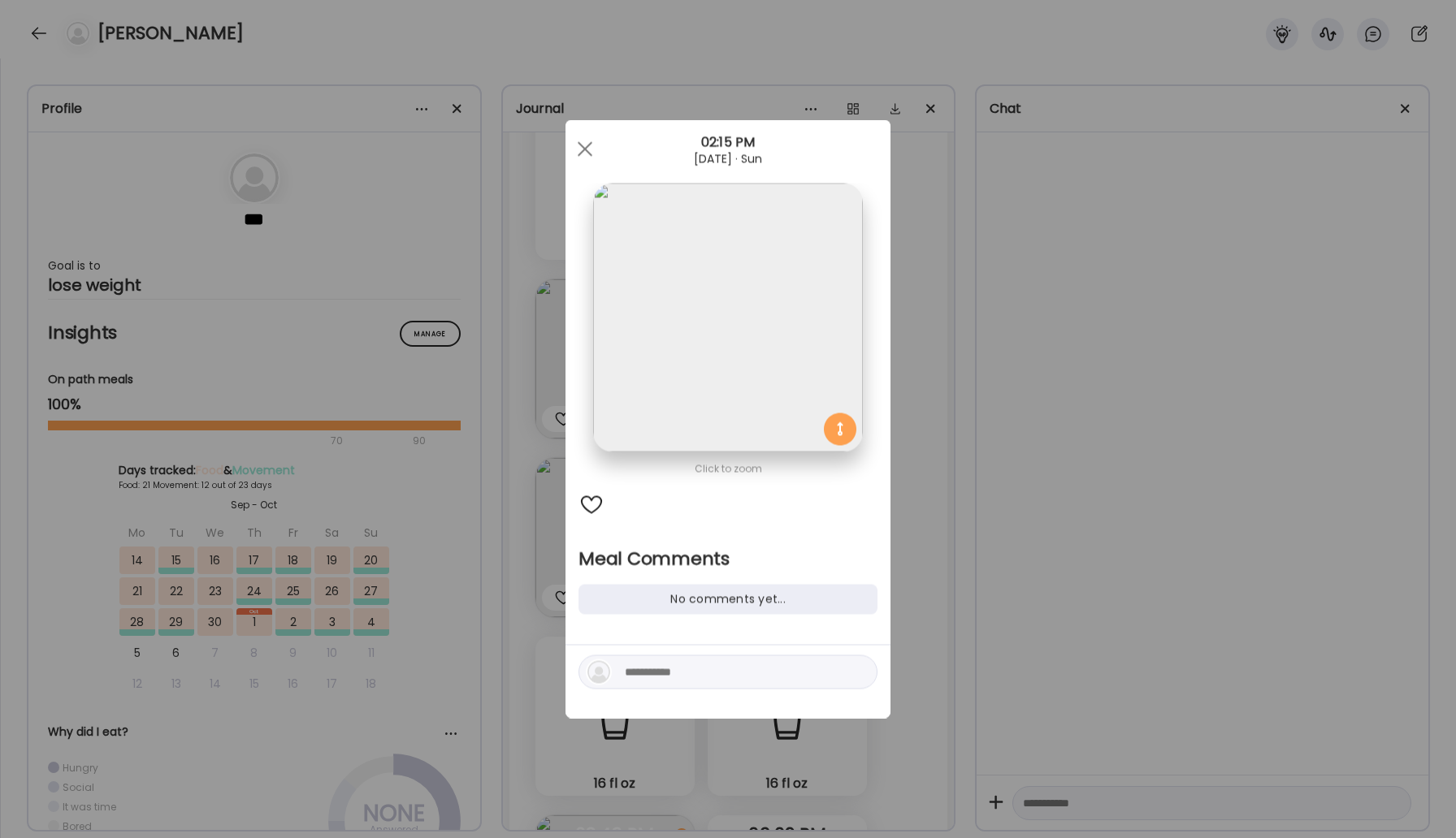
click at [590, 498] on div at bounding box center [591, 505] width 26 height 26
click at [587, 147] on span at bounding box center [585, 148] width 14 height 14
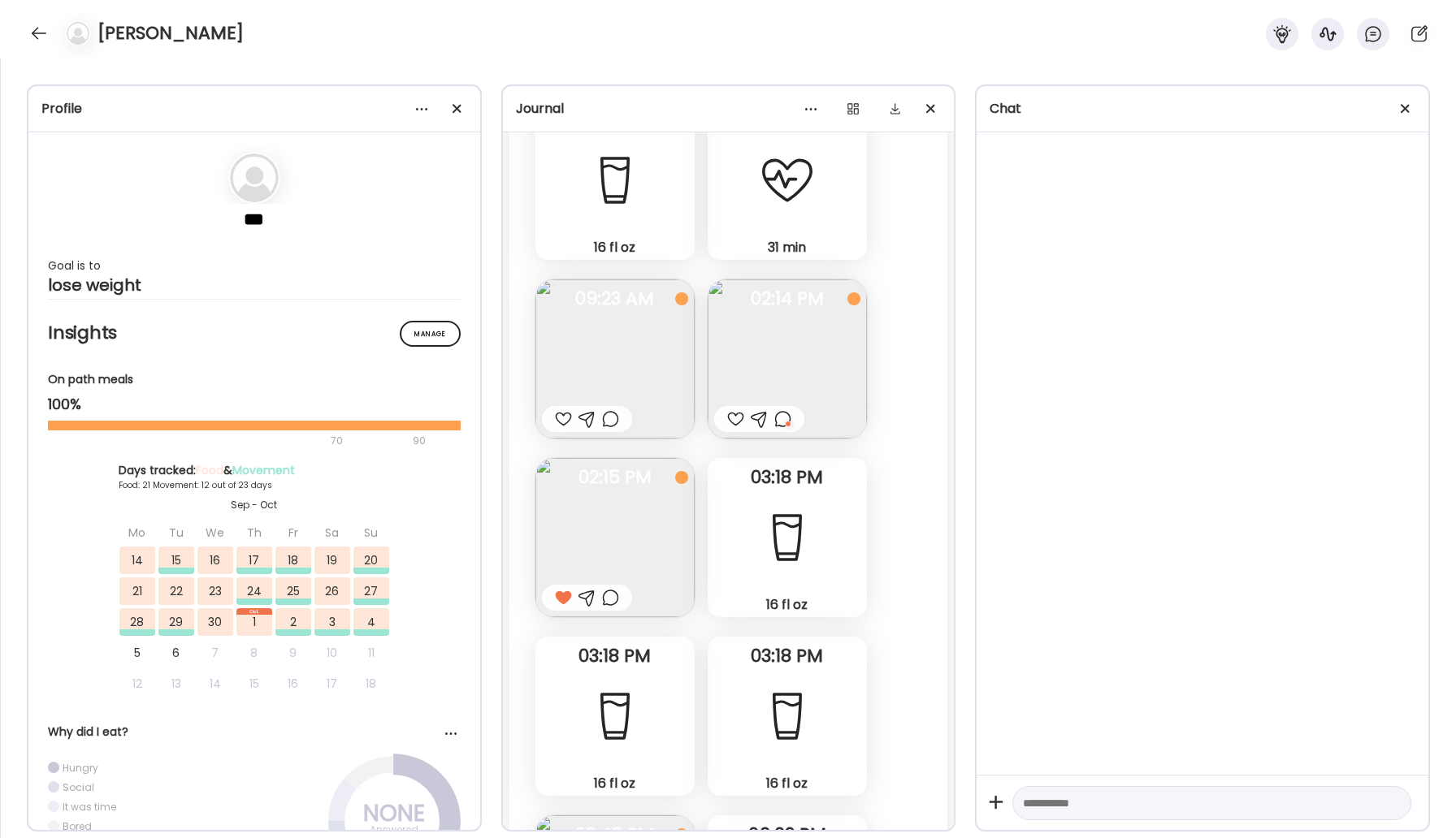
click at [561, 415] on div at bounding box center [563, 419] width 17 height 20
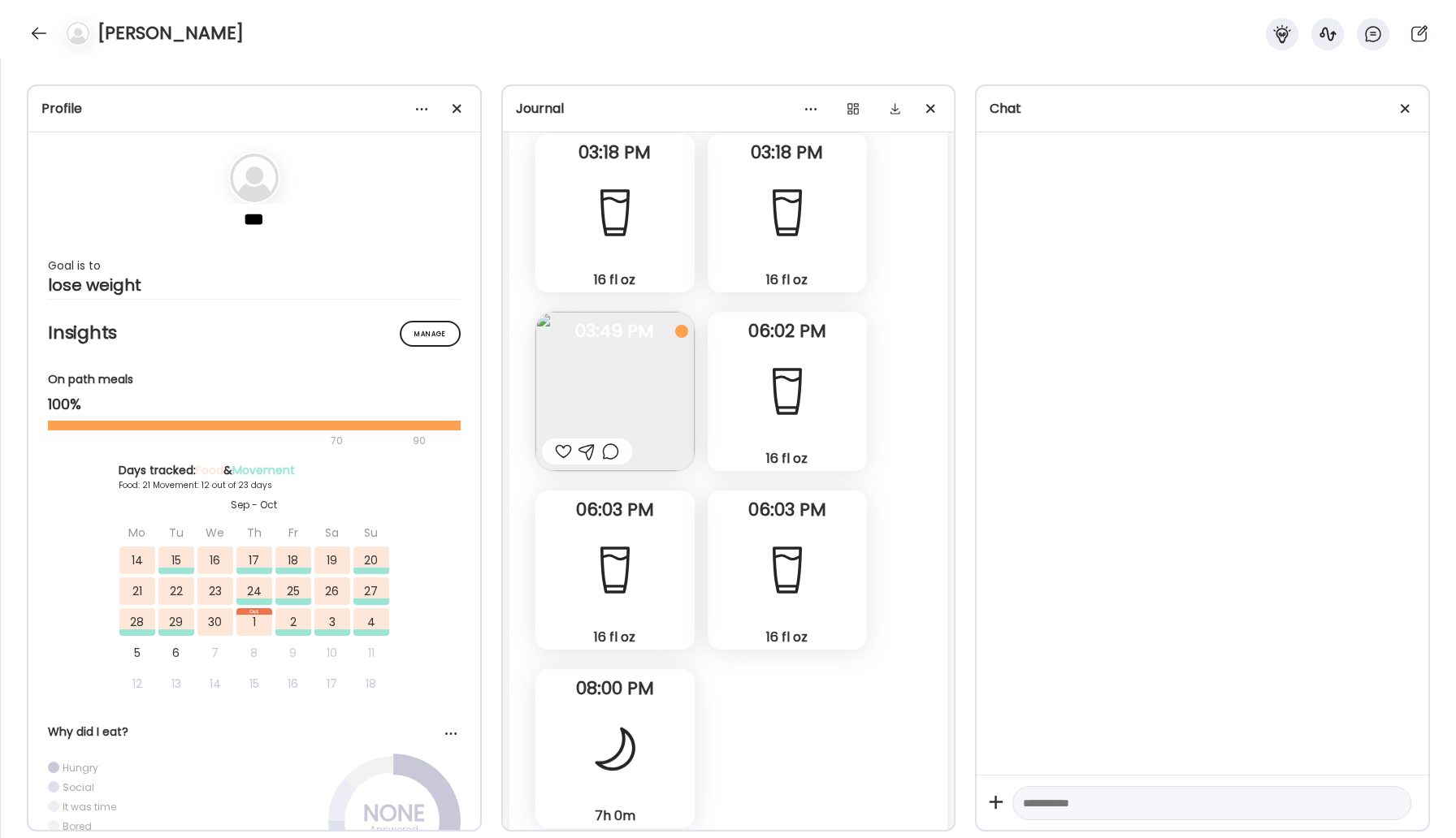
scroll to position [32474, 0]
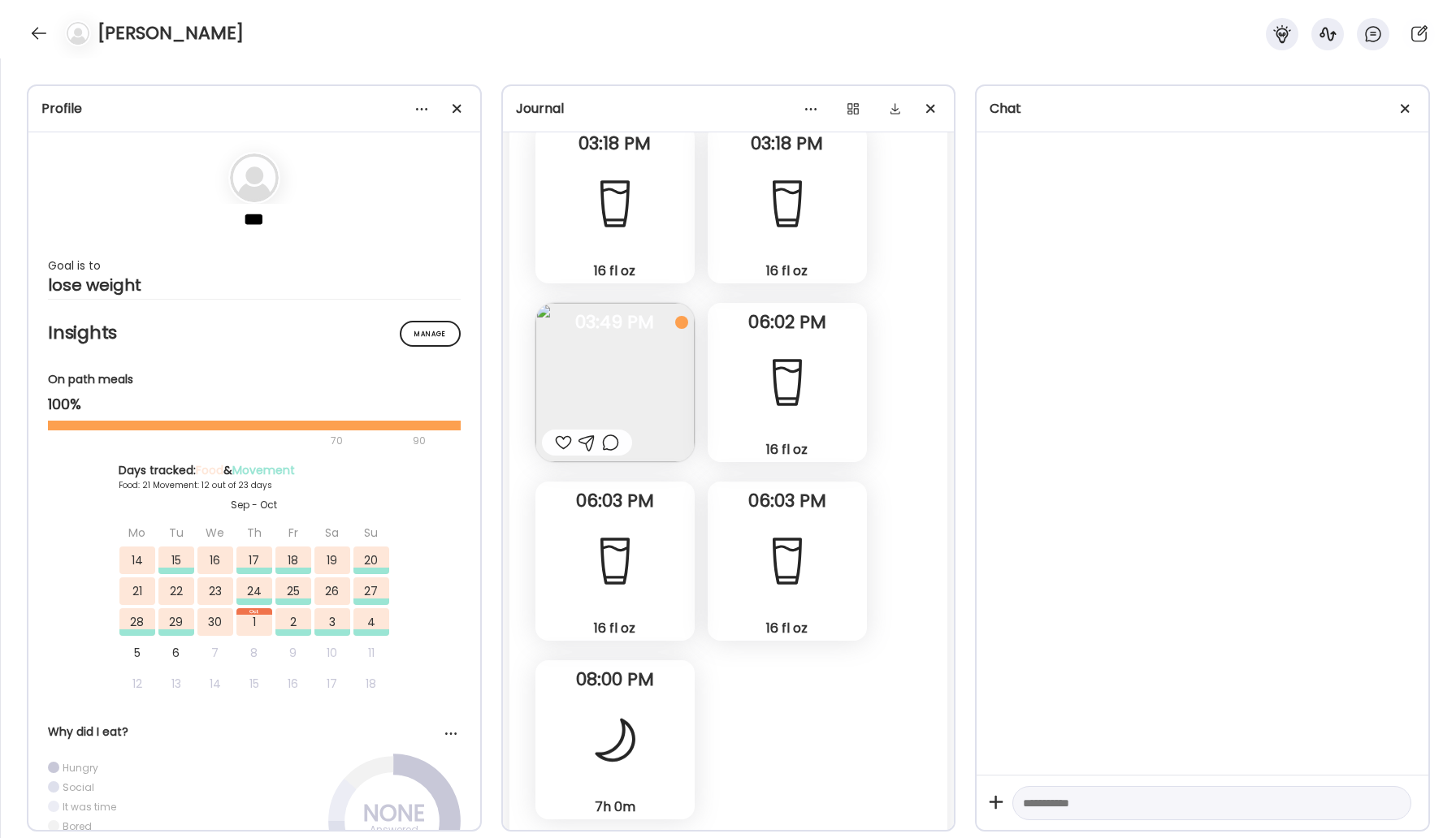
click at [559, 447] on div at bounding box center [563, 443] width 17 height 20
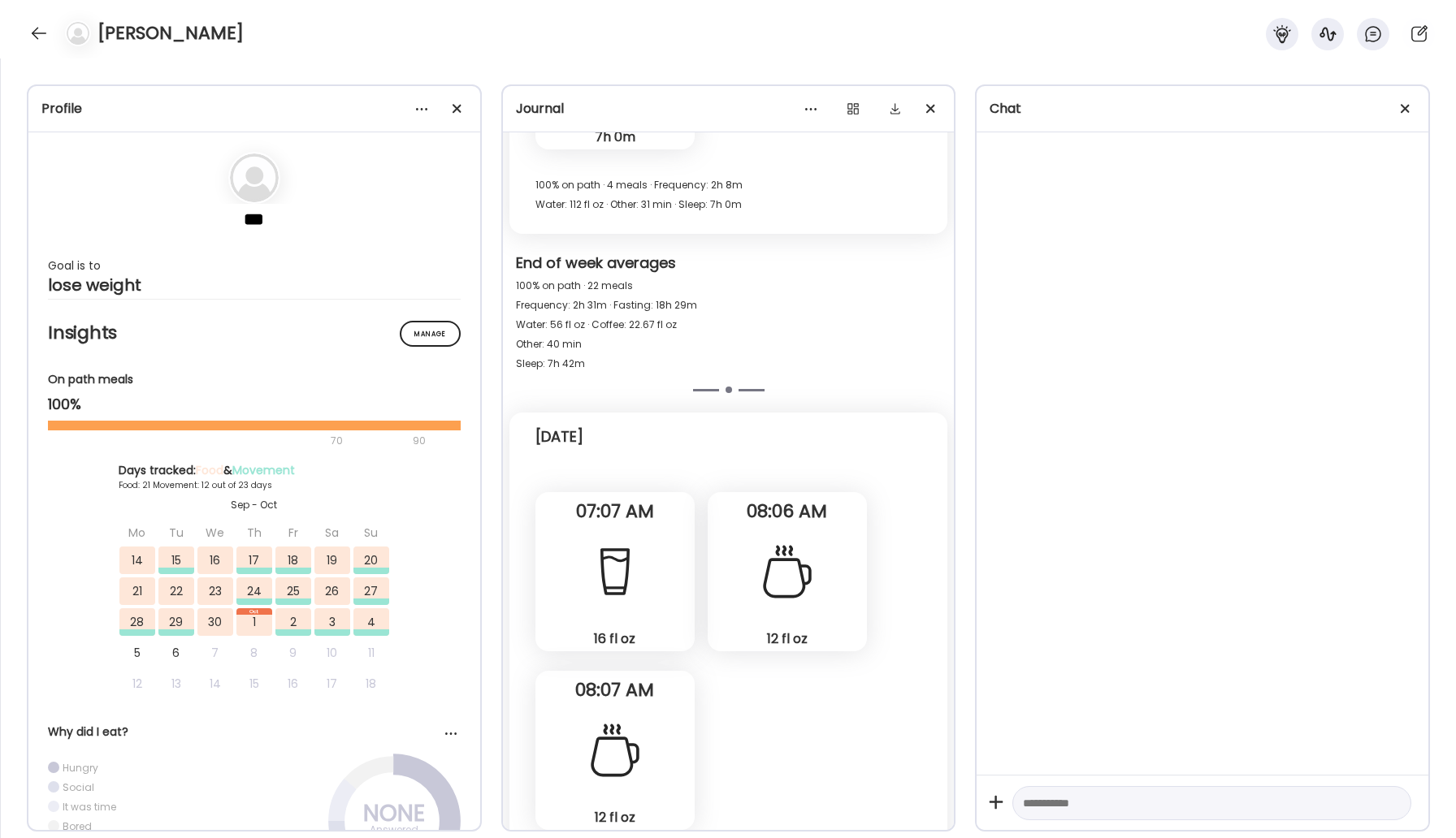
scroll to position [33223, 0]
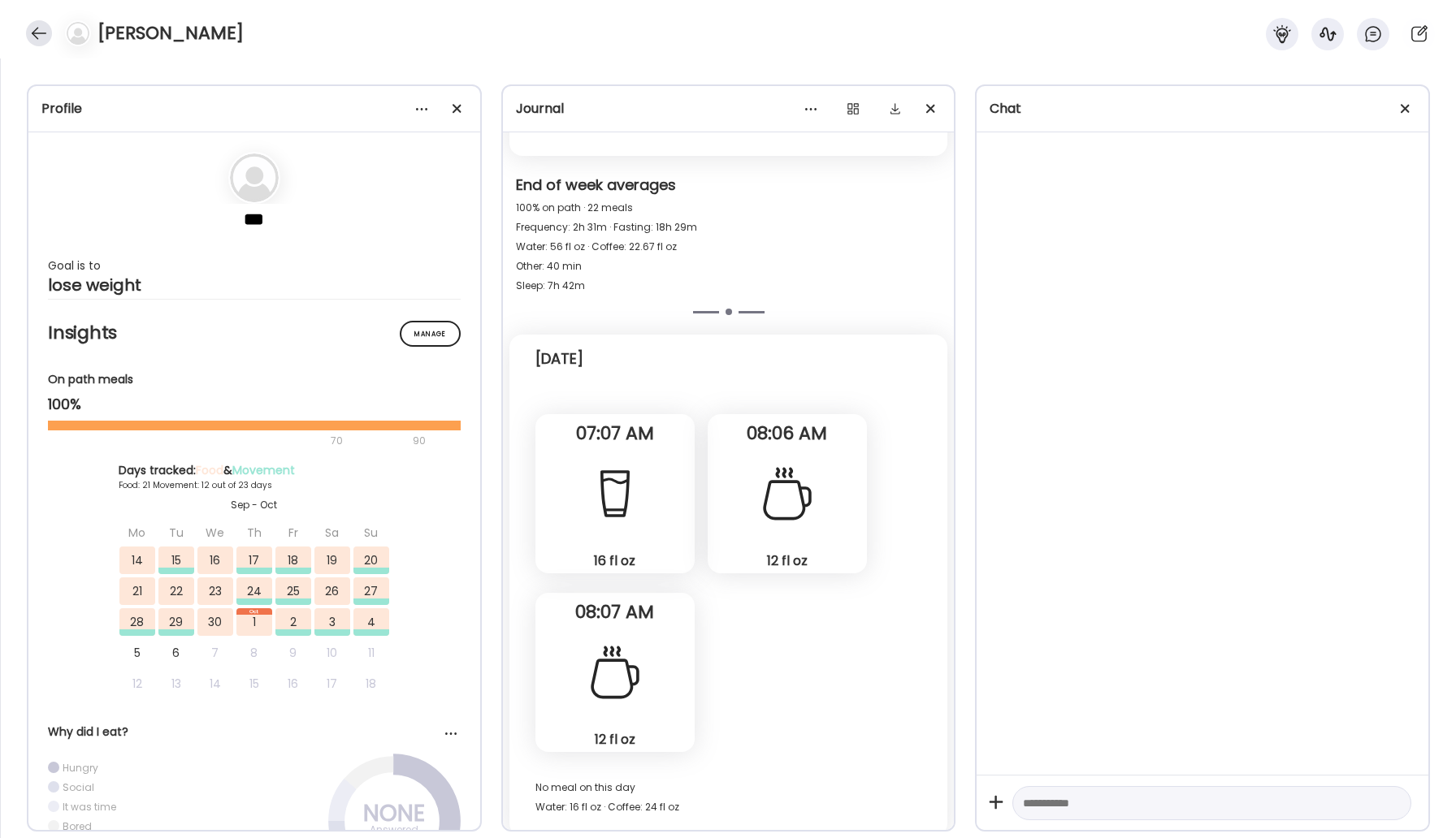
click at [40, 33] on div at bounding box center [38, 33] width 26 height 26
